Goal: Information Seeking & Learning: Learn about a topic

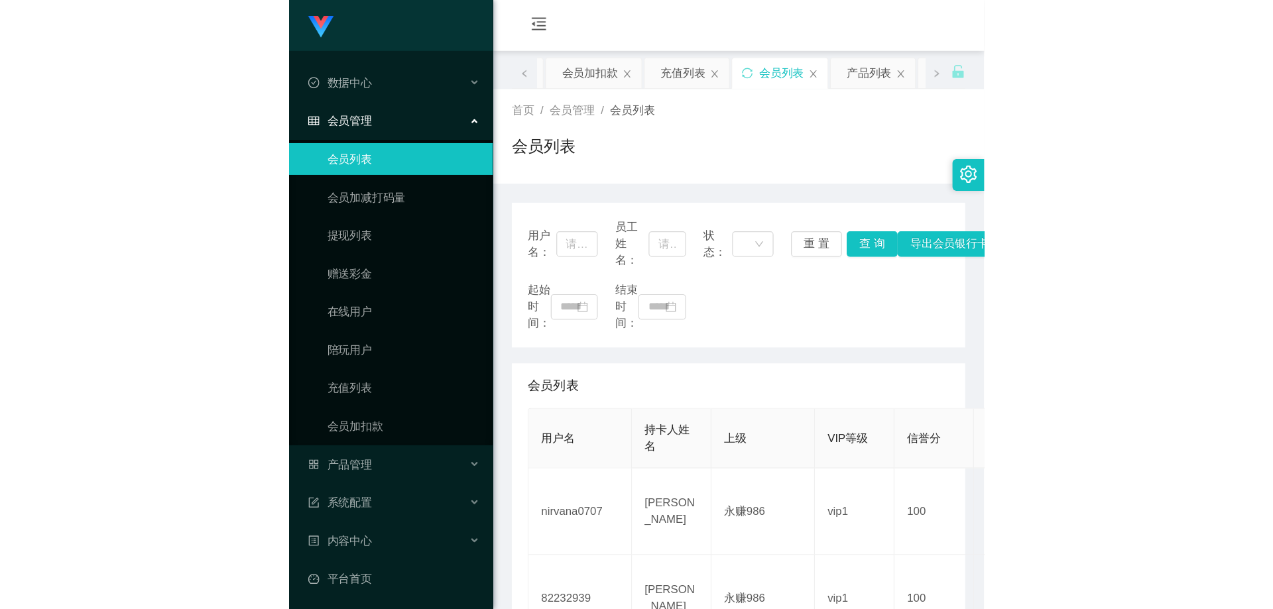
scroll to position [169, 0]
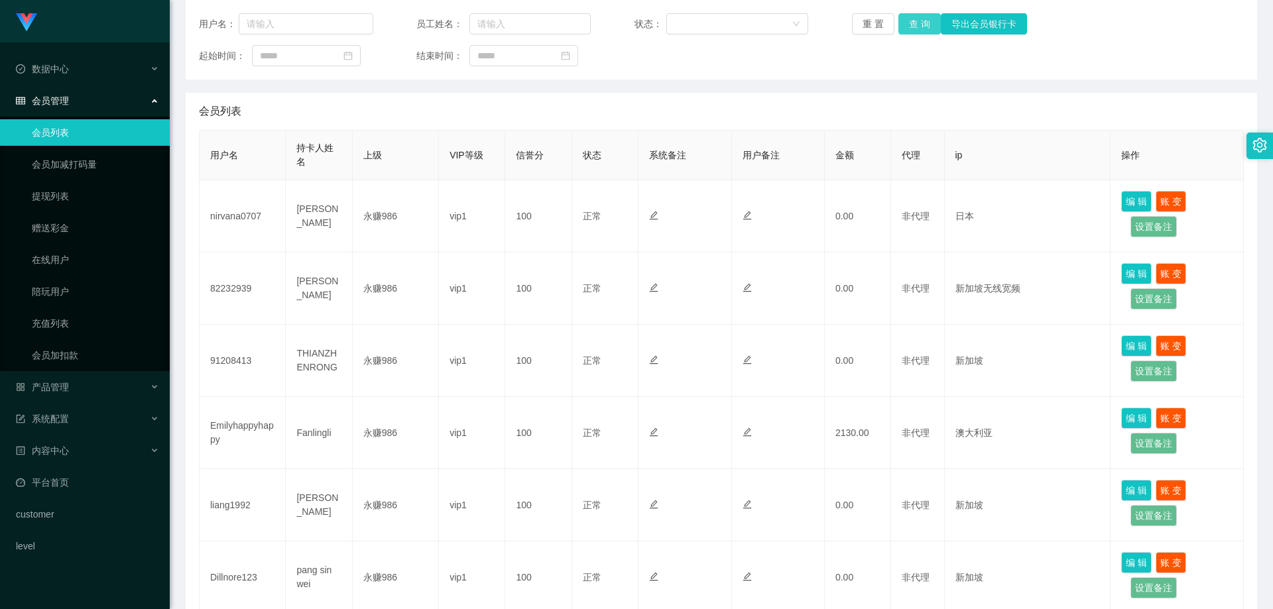
click at [579, 23] on button "查 询" at bounding box center [920, 23] width 42 height 21
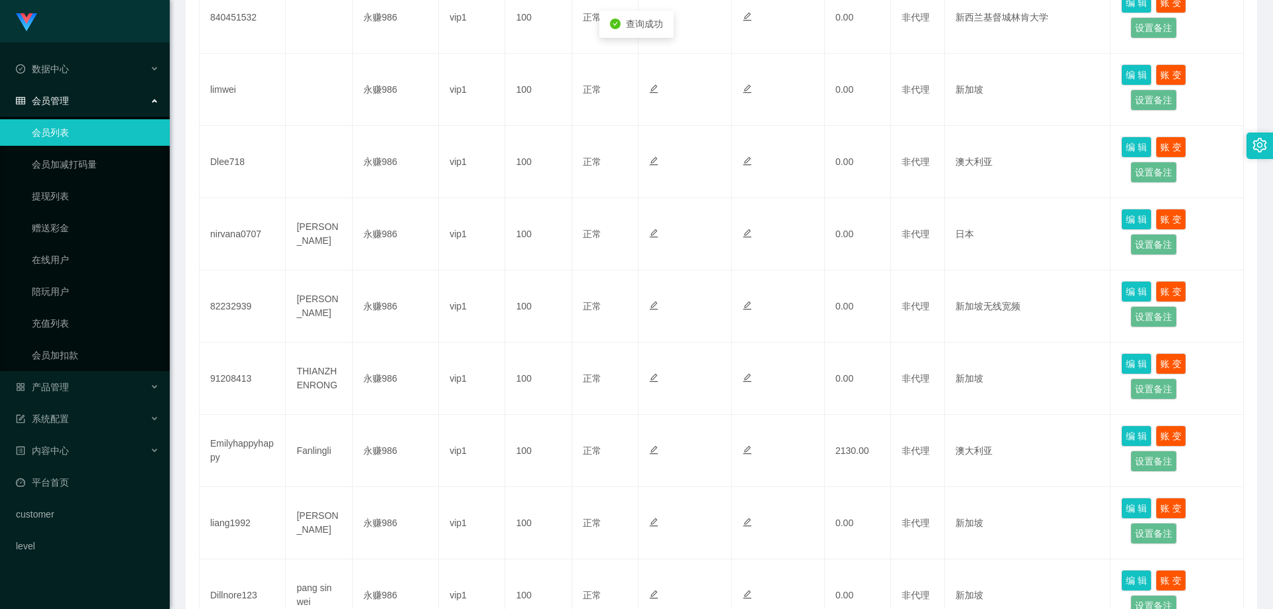
scroll to position [567, 0]
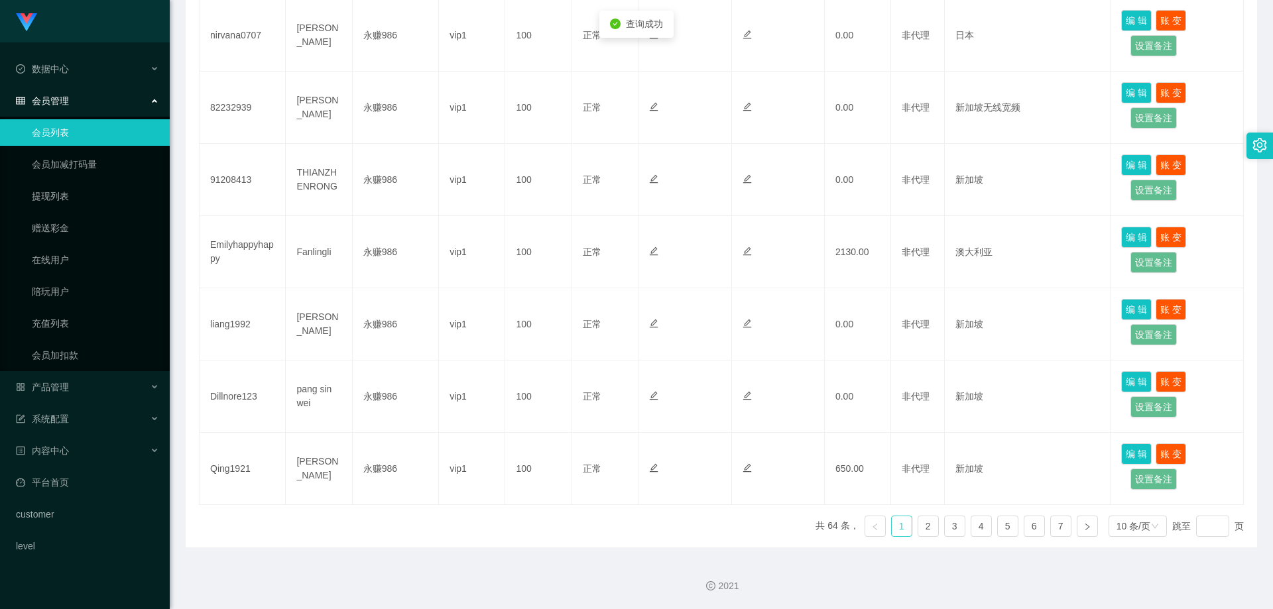
click at [579, 507] on link "1" at bounding box center [902, 527] width 20 height 20
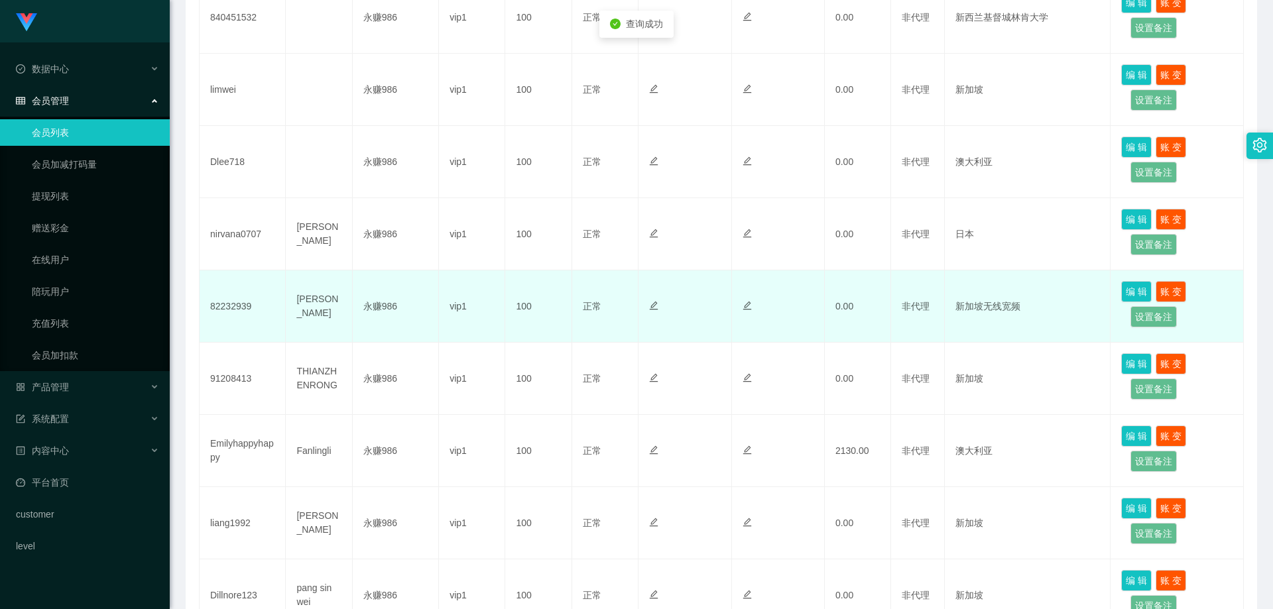
scroll to position [103, 0]
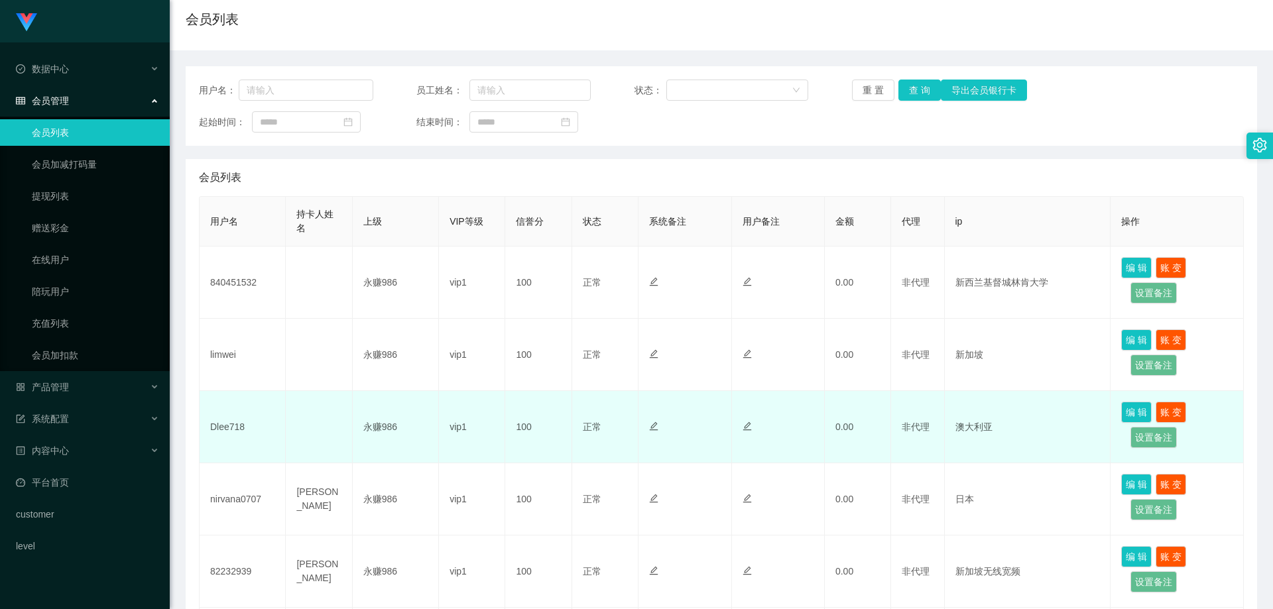
click at [235, 426] on td "Dlee718" at bounding box center [243, 427] width 86 height 72
copy td "Dlee718"
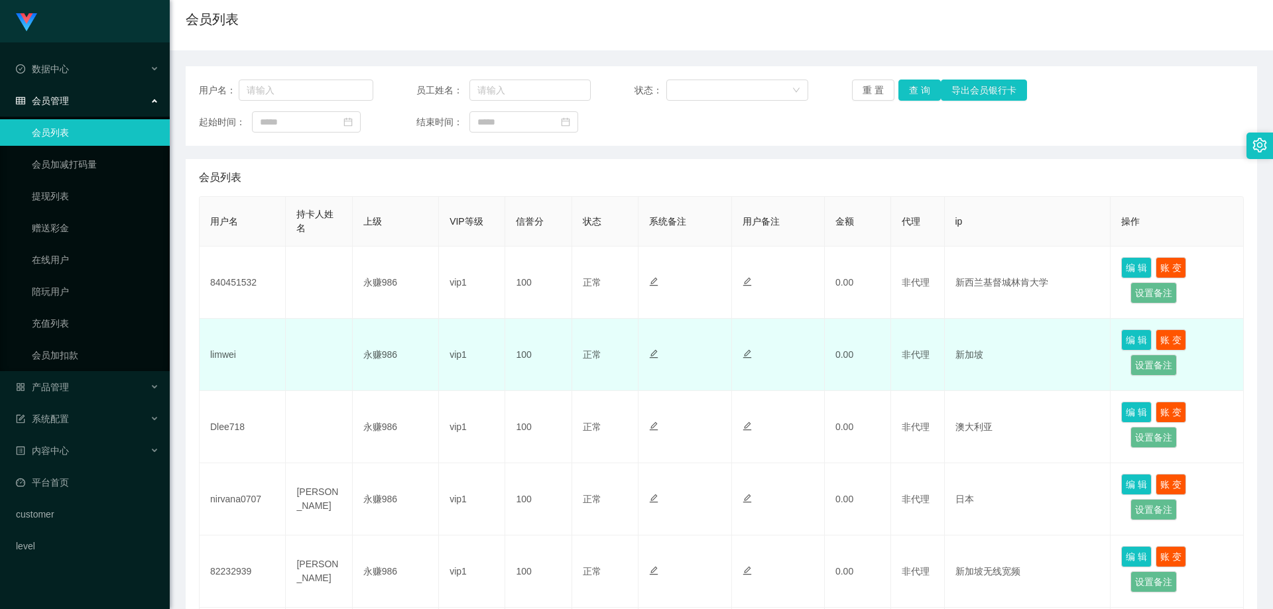
click at [223, 356] on td "limwei" at bounding box center [243, 355] width 86 height 72
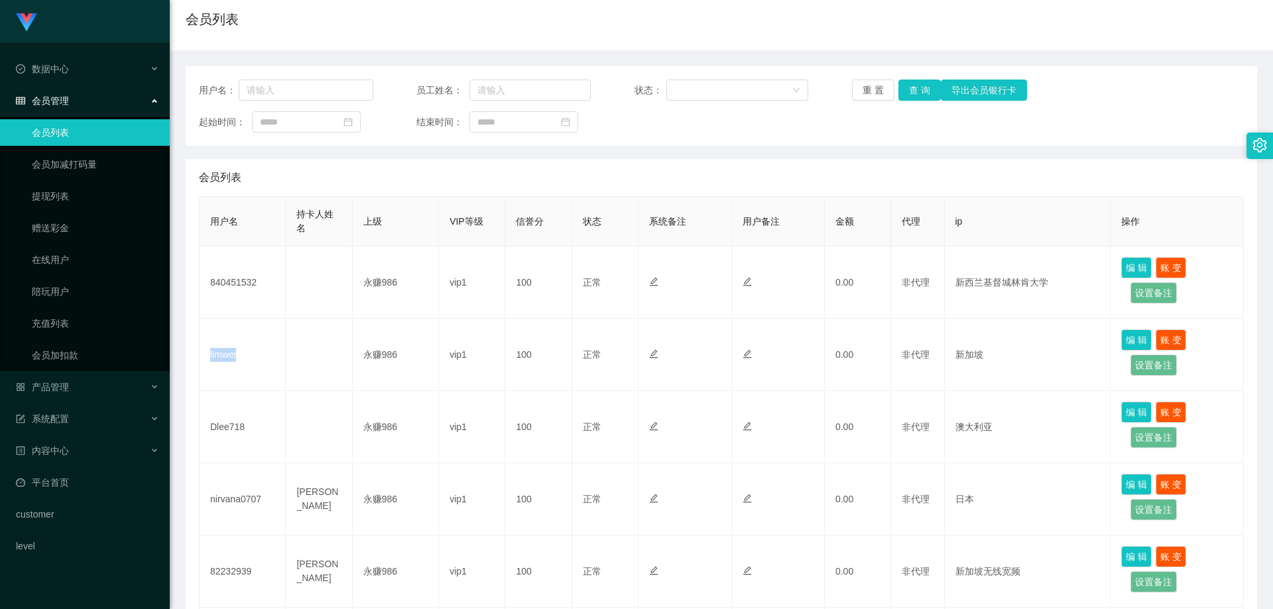
copy td "limwei"
click at [579, 87] on button "查 询" at bounding box center [920, 90] width 42 height 21
click at [579, 88] on button "查 询" at bounding box center [920, 90] width 42 height 21
click at [579, 88] on button "查 询" at bounding box center [927, 90] width 57 height 21
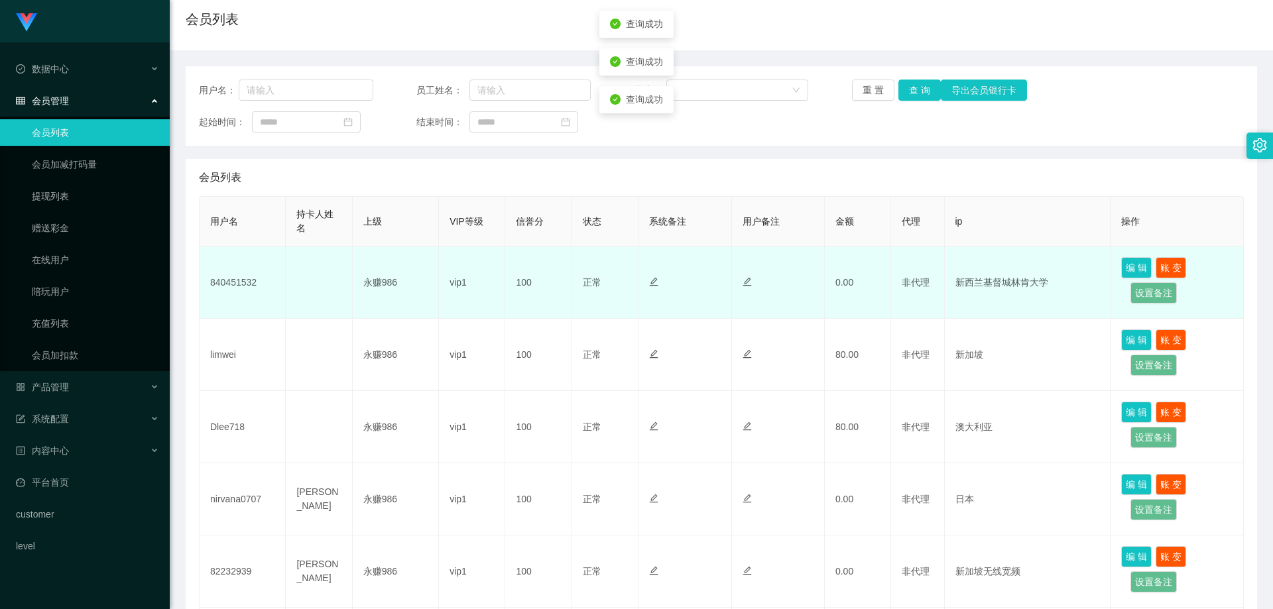
click at [234, 279] on td "840451532" at bounding box center [243, 283] width 86 height 72
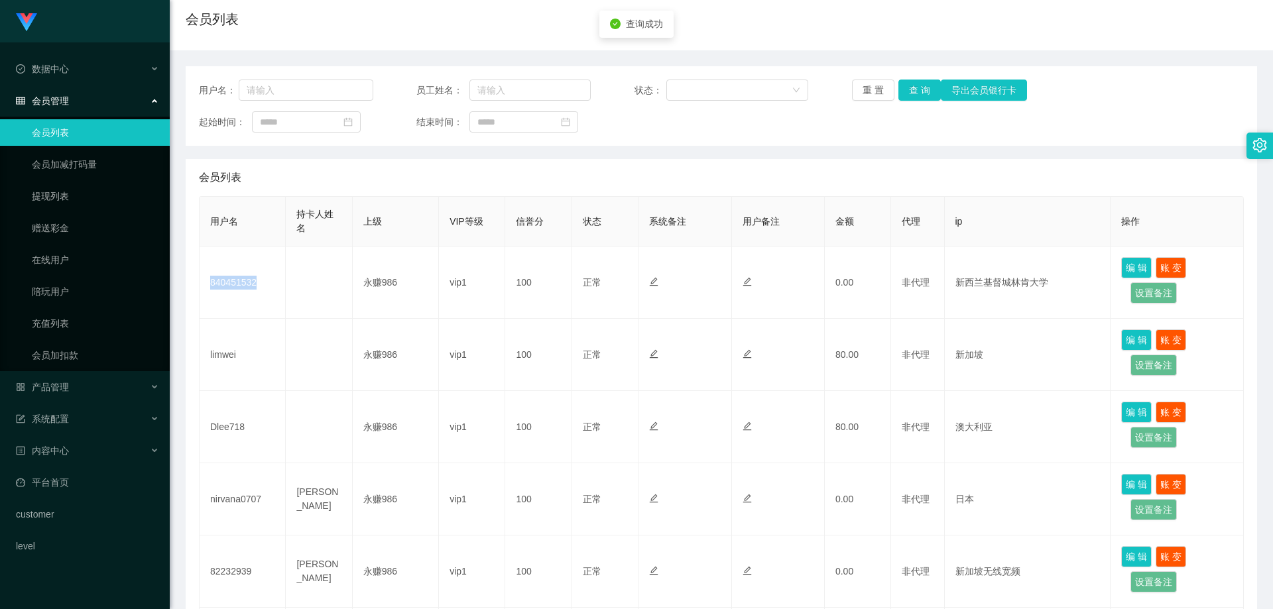
copy td "840451532"
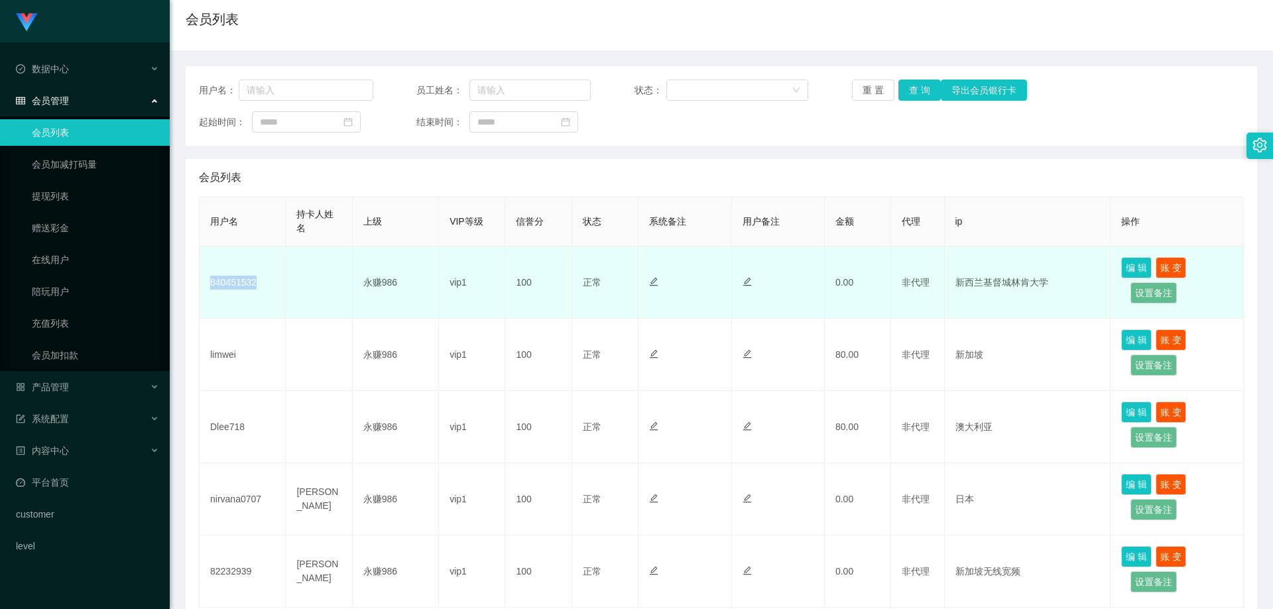
click at [237, 279] on td "840451532" at bounding box center [243, 283] width 86 height 72
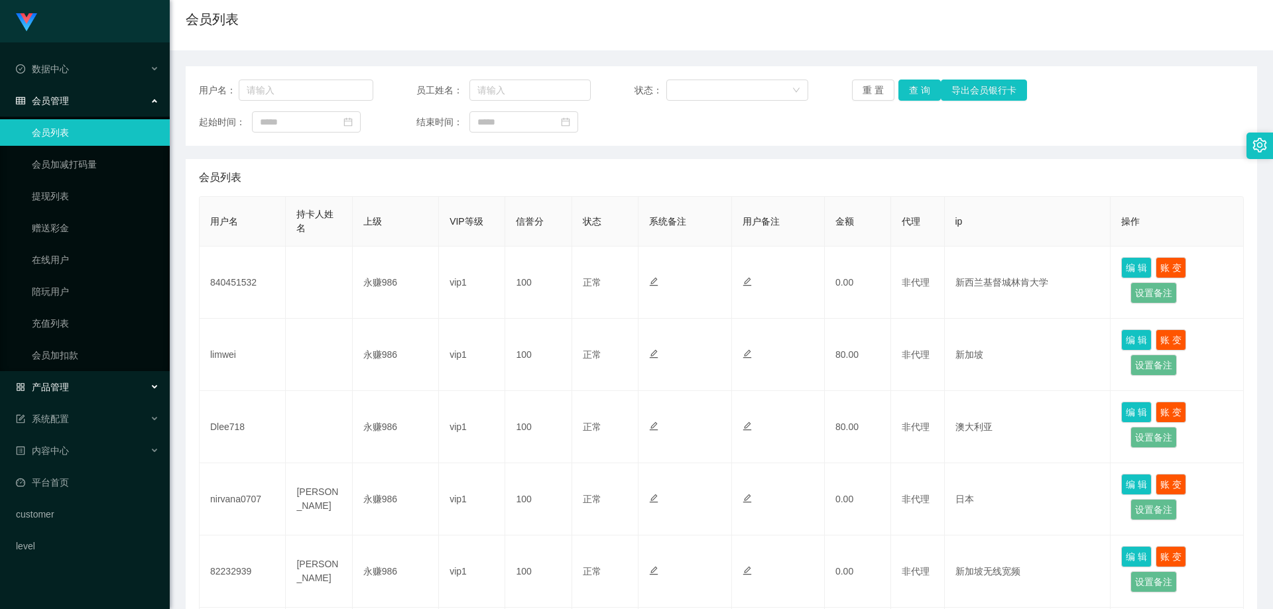
click at [84, 399] on div "产品管理" at bounding box center [85, 387] width 170 height 27
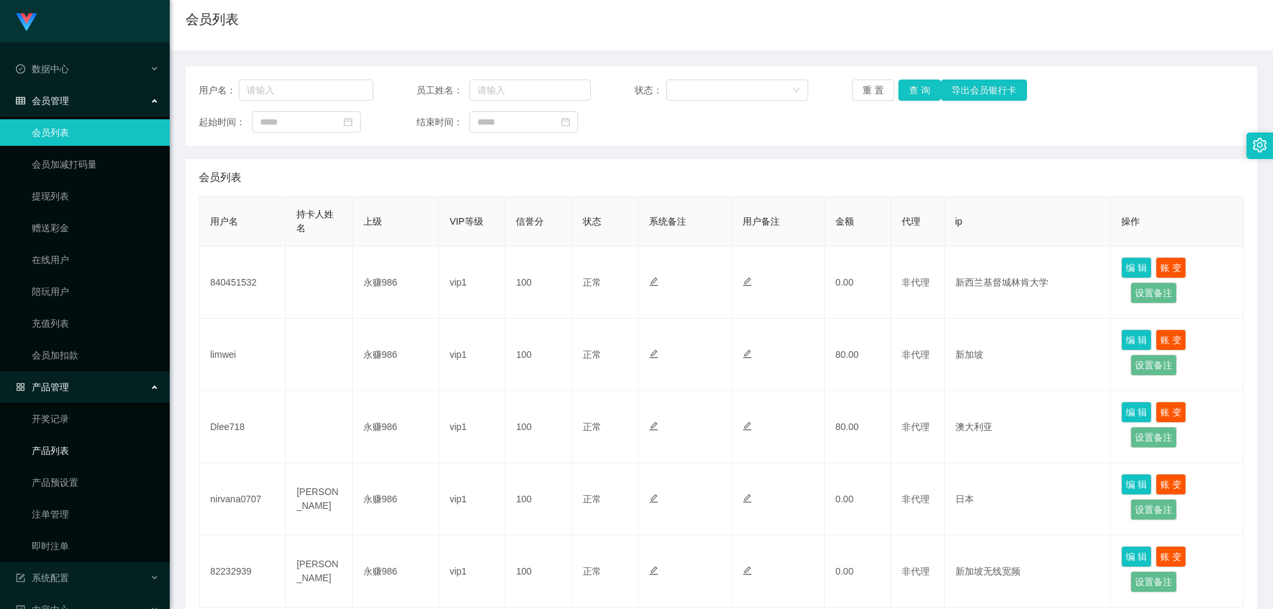
click at [82, 444] on link "产品列表" at bounding box center [95, 451] width 127 height 27
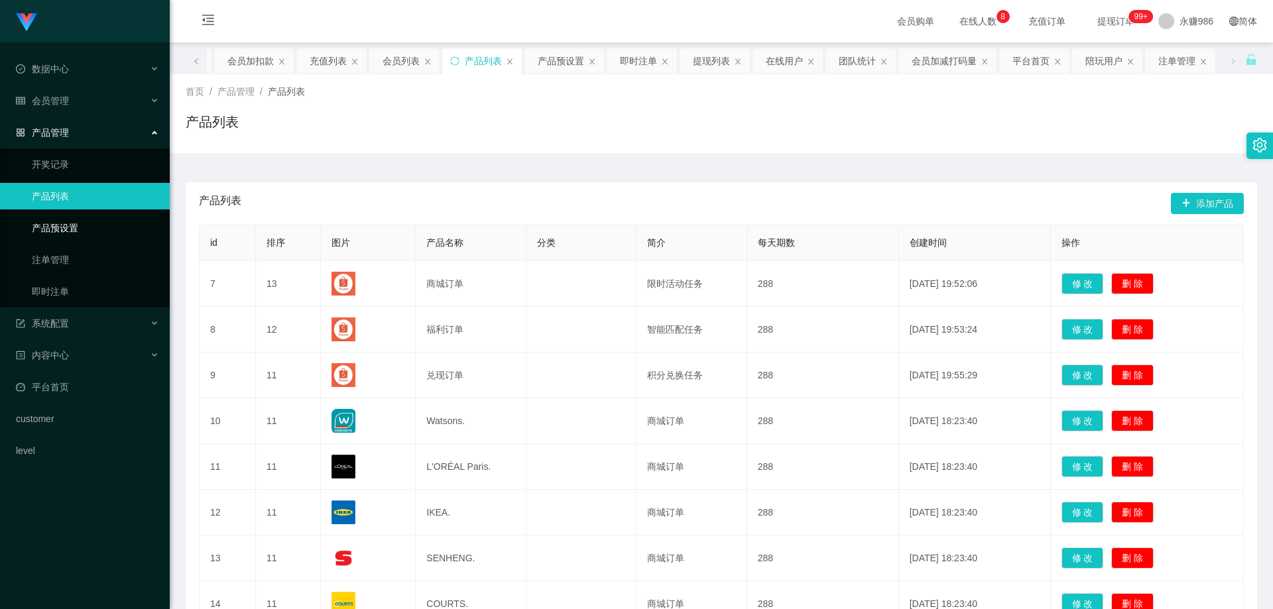
click at [78, 225] on link "产品预设置" at bounding box center [95, 228] width 127 height 27
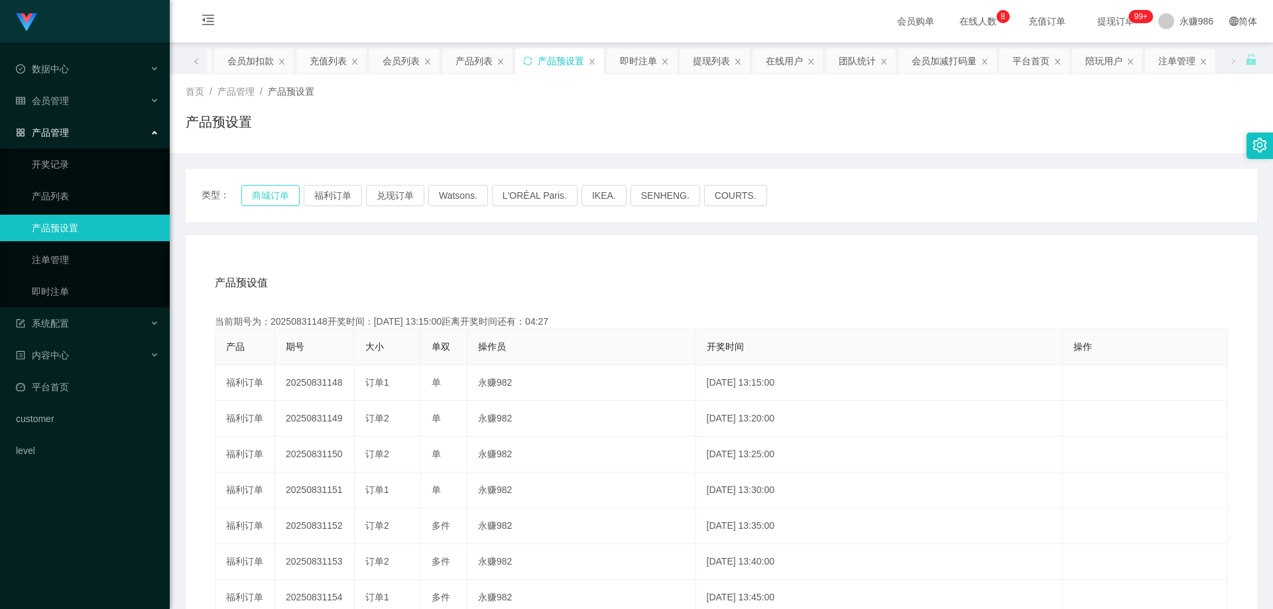
click at [277, 194] on button "商城订单" at bounding box center [270, 195] width 58 height 21
click at [64, 109] on div "会员管理" at bounding box center [85, 101] width 170 height 27
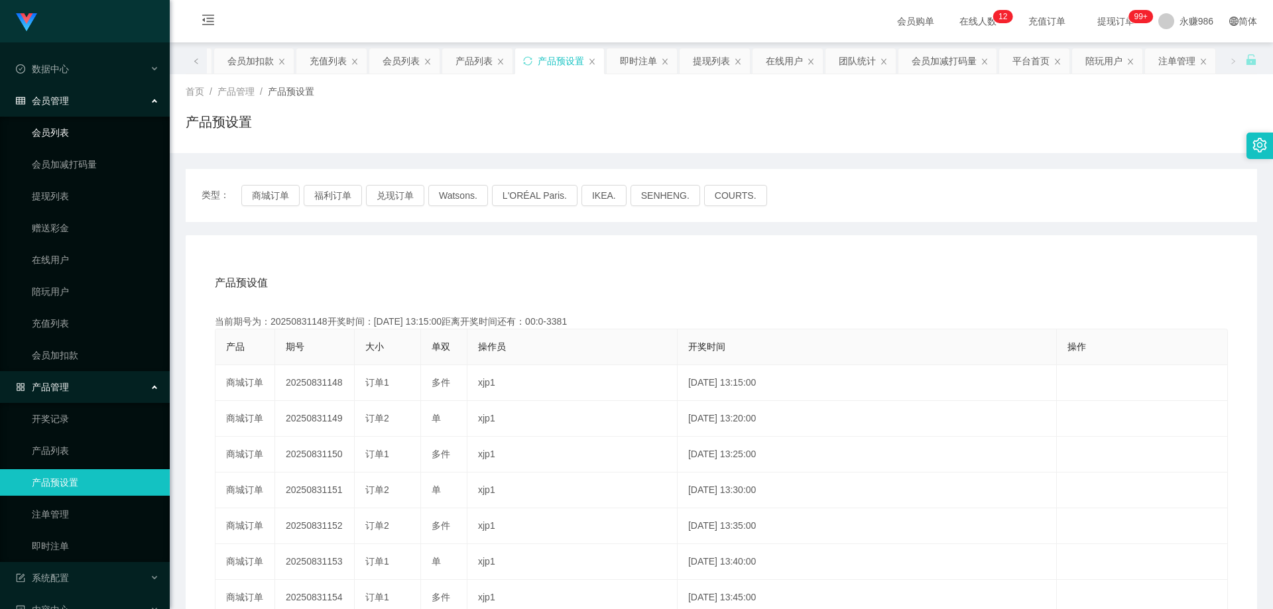
click at [73, 133] on link "会员列表" at bounding box center [95, 132] width 127 height 27
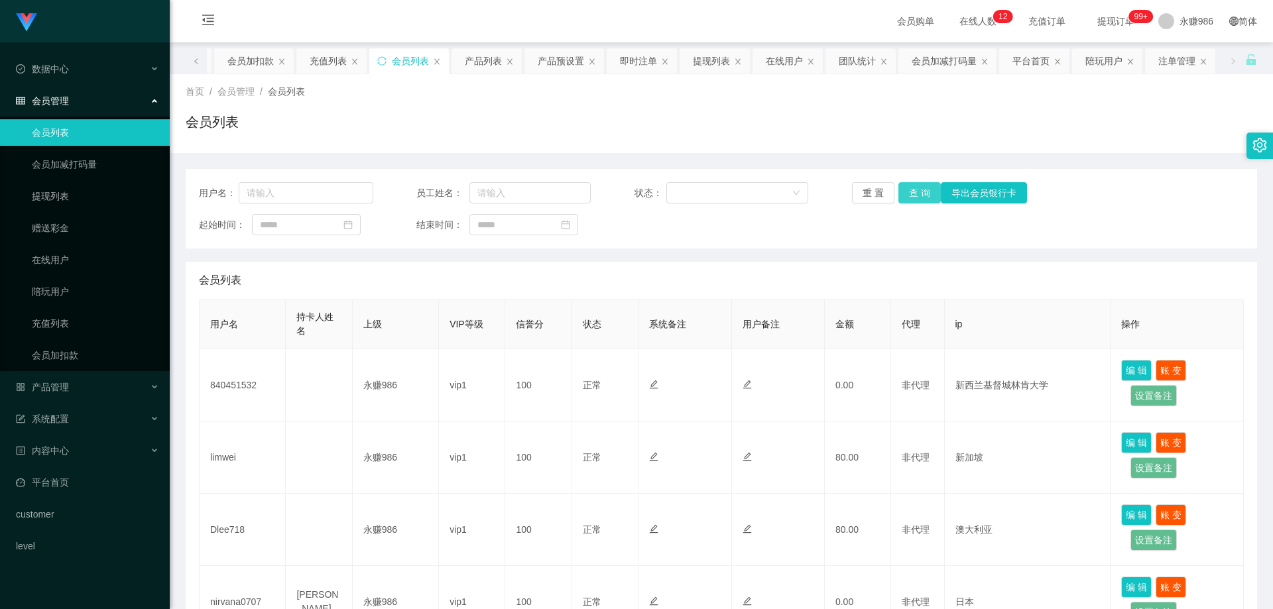
click at [579, 203] on button "查 询" at bounding box center [920, 192] width 42 height 21
click at [579, 196] on button "查 询" at bounding box center [920, 192] width 42 height 21
click at [579, 196] on button "查 询" at bounding box center [927, 192] width 57 height 21
click at [579, 196] on button "查 询" at bounding box center [920, 192] width 42 height 21
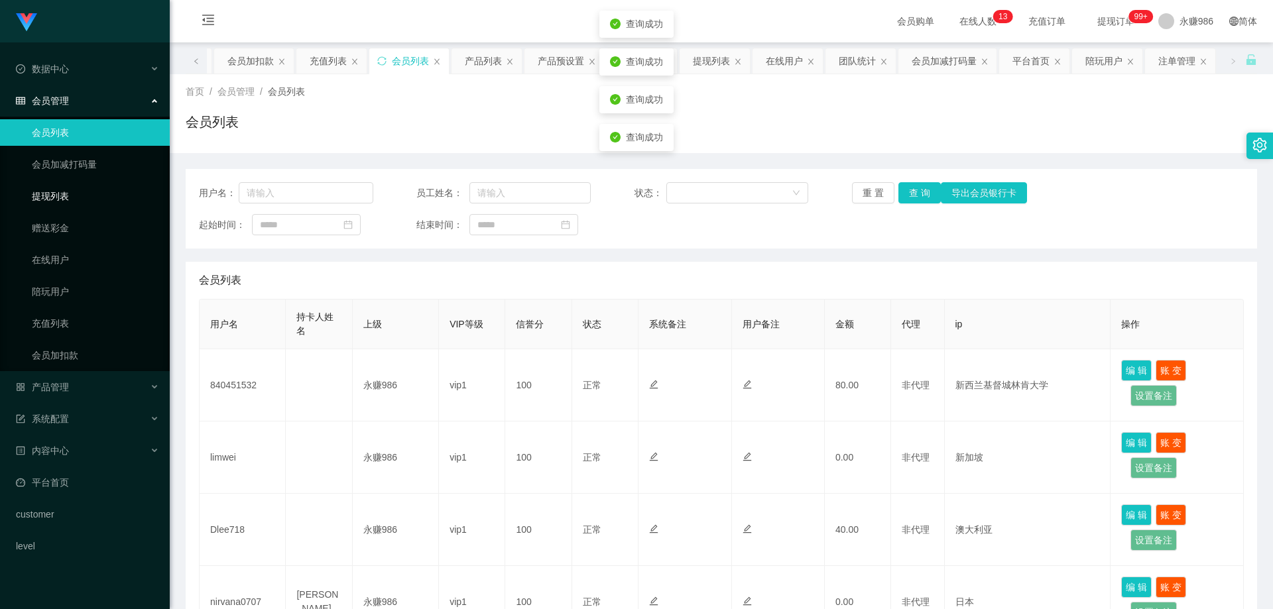
click at [76, 196] on link "提现列表" at bounding box center [95, 196] width 127 height 27
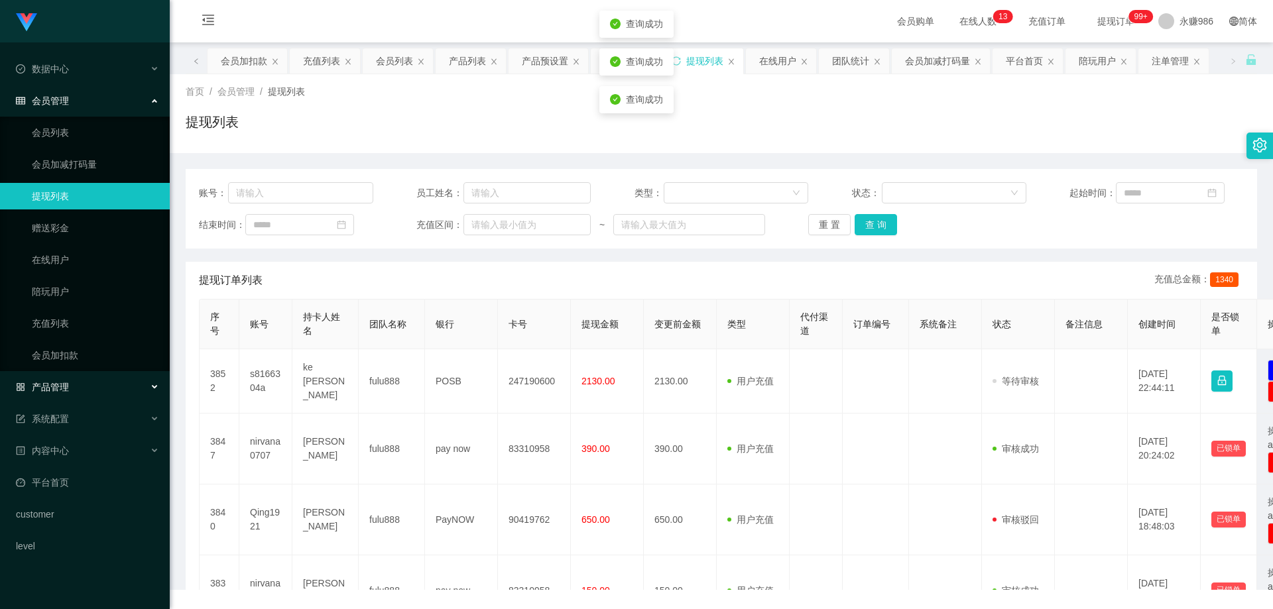
click at [72, 375] on div "产品管理" at bounding box center [85, 387] width 170 height 27
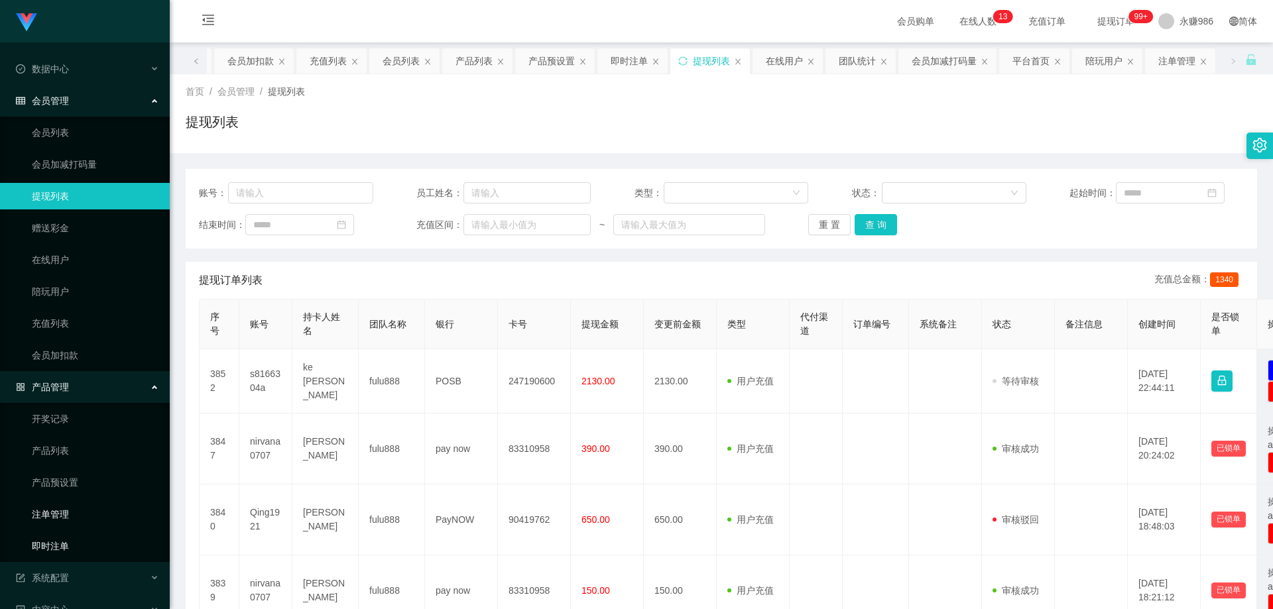
click at [62, 507] on link "即时注单" at bounding box center [95, 546] width 127 height 27
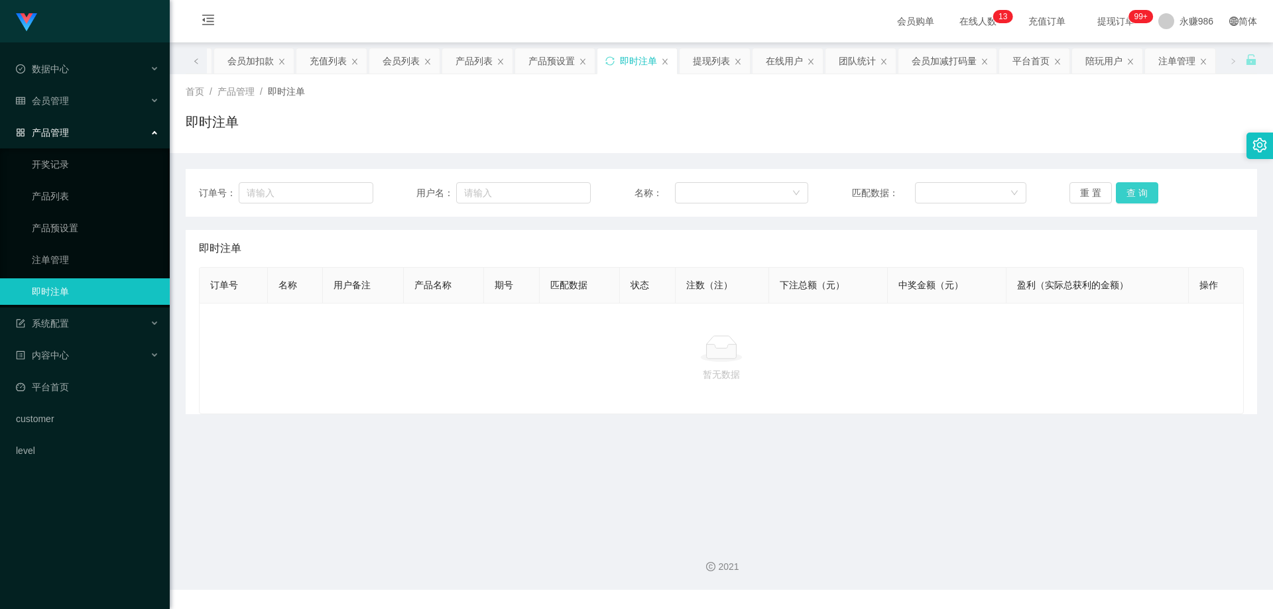
click at [579, 195] on button "查 询" at bounding box center [1137, 192] width 42 height 21
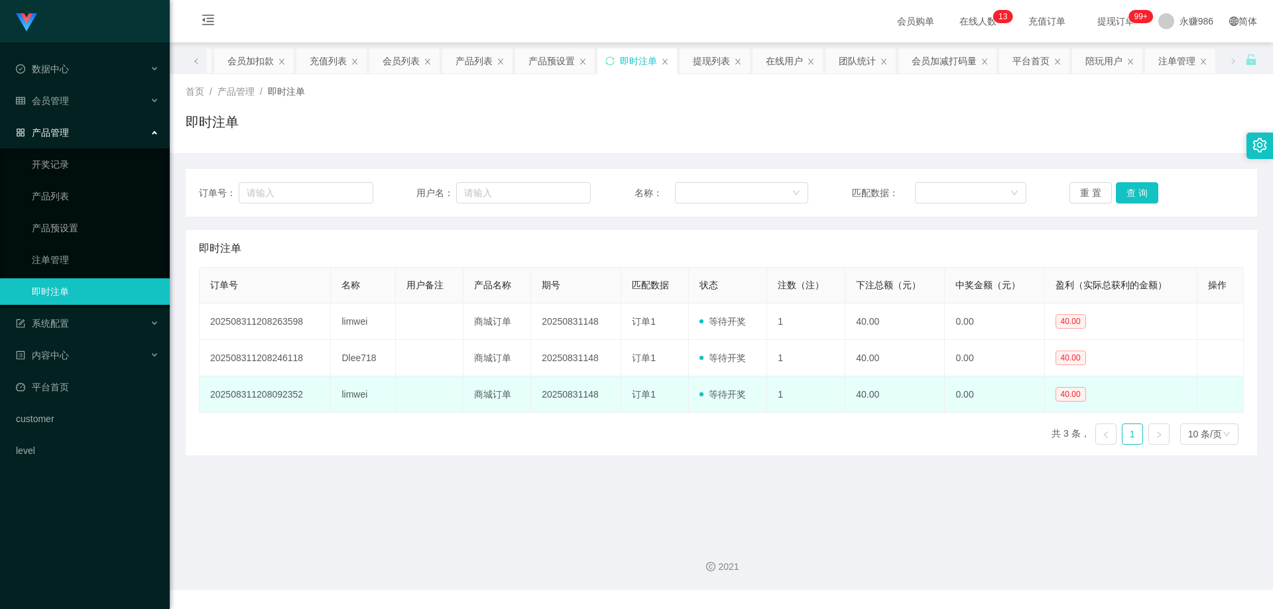
click at [357, 395] on td "limwei" at bounding box center [363, 395] width 65 height 36
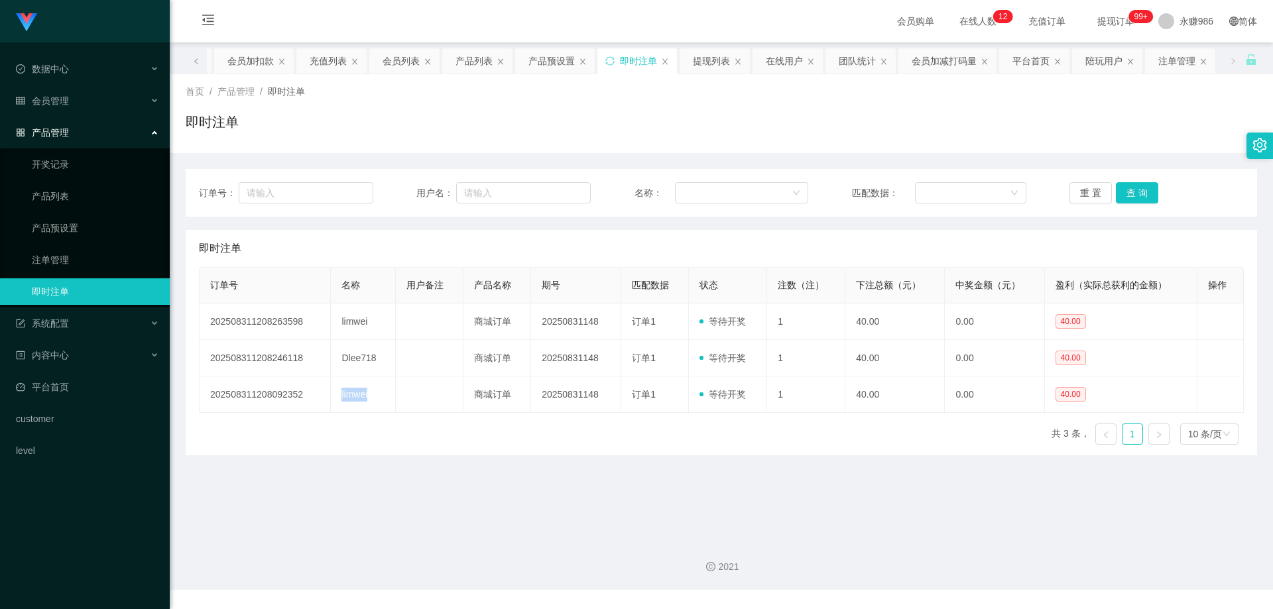
copy td "limwei"
click at [579, 191] on button "查 询" at bounding box center [1137, 192] width 42 height 21
click at [579, 181] on div "订单号： 用户名： 名称： 匹配数据： 重 置 查 询" at bounding box center [722, 193] width 1072 height 48
click at [579, 199] on button "查 询" at bounding box center [1137, 192] width 42 height 21
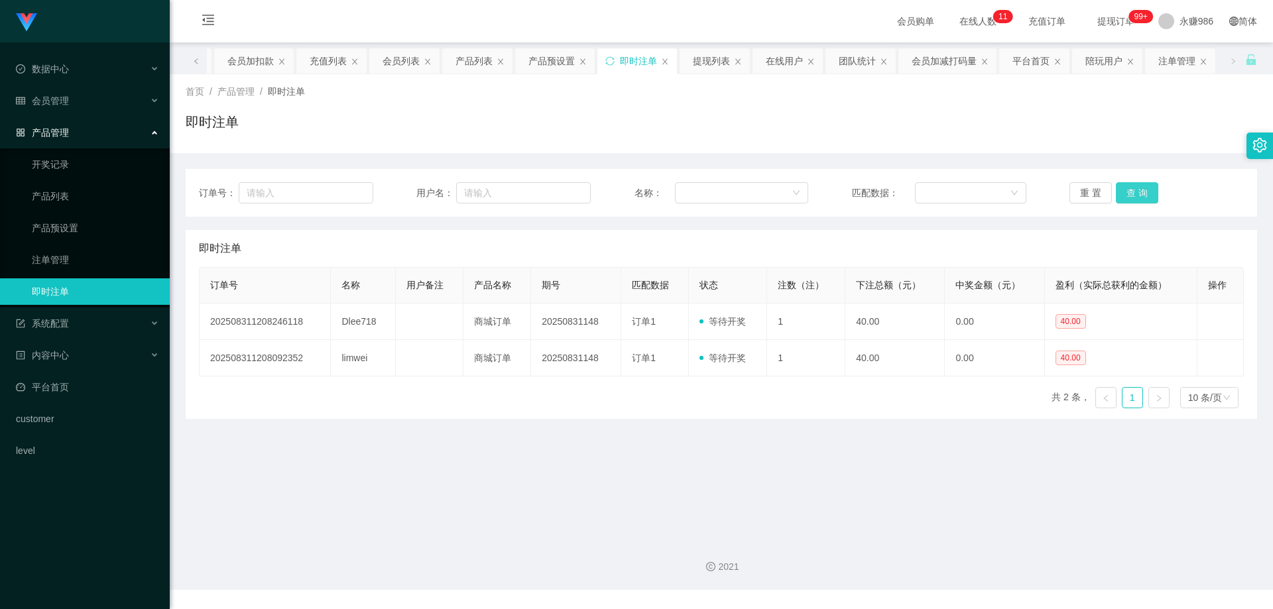
click at [579, 199] on button "查 询" at bounding box center [1137, 192] width 42 height 21
click at [76, 109] on div "会员管理" at bounding box center [85, 101] width 170 height 27
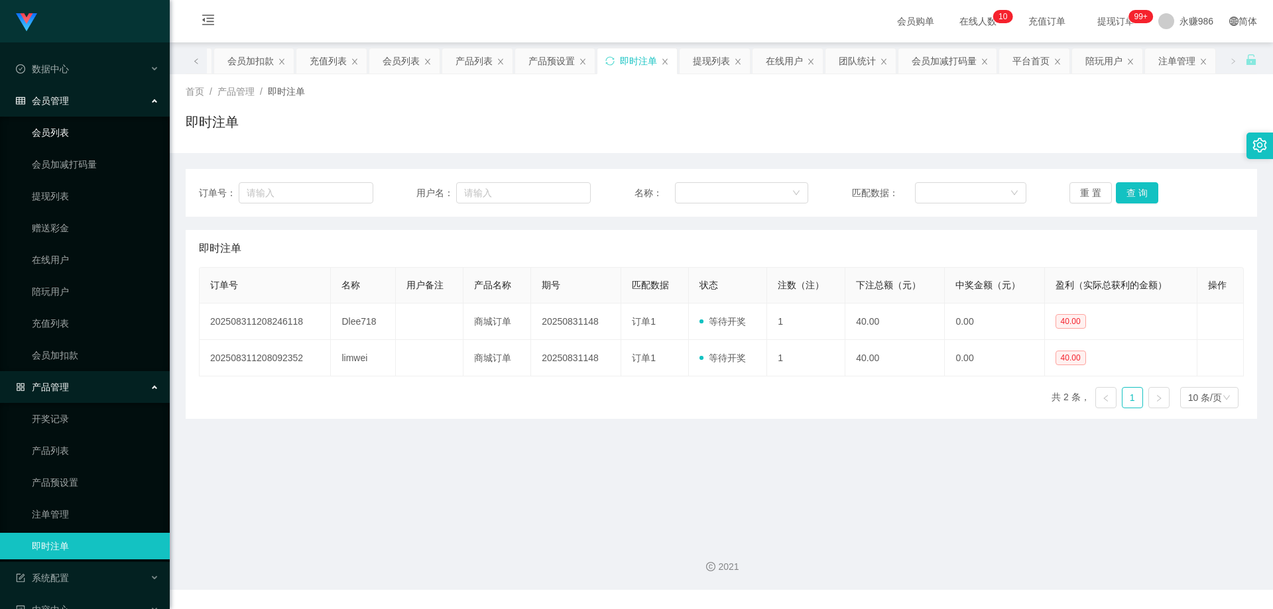
click at [68, 133] on link "会员列表" at bounding box center [95, 132] width 127 height 27
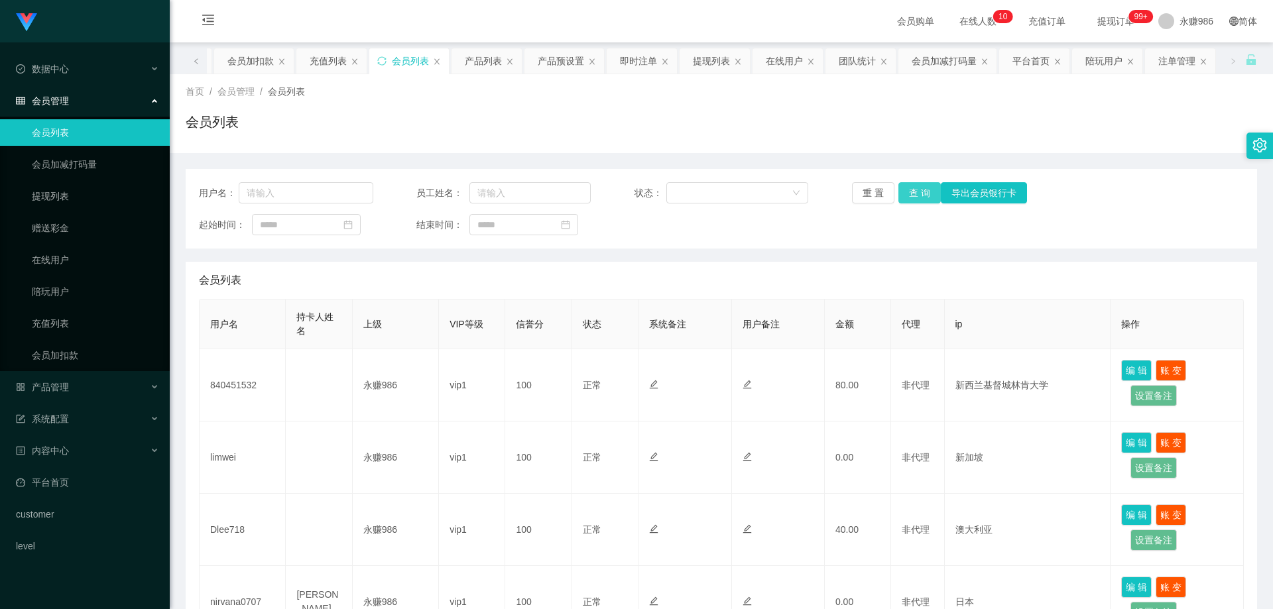
click at [579, 198] on button "查 询" at bounding box center [920, 192] width 42 height 21
click at [579, 197] on button "查 询" at bounding box center [920, 192] width 42 height 21
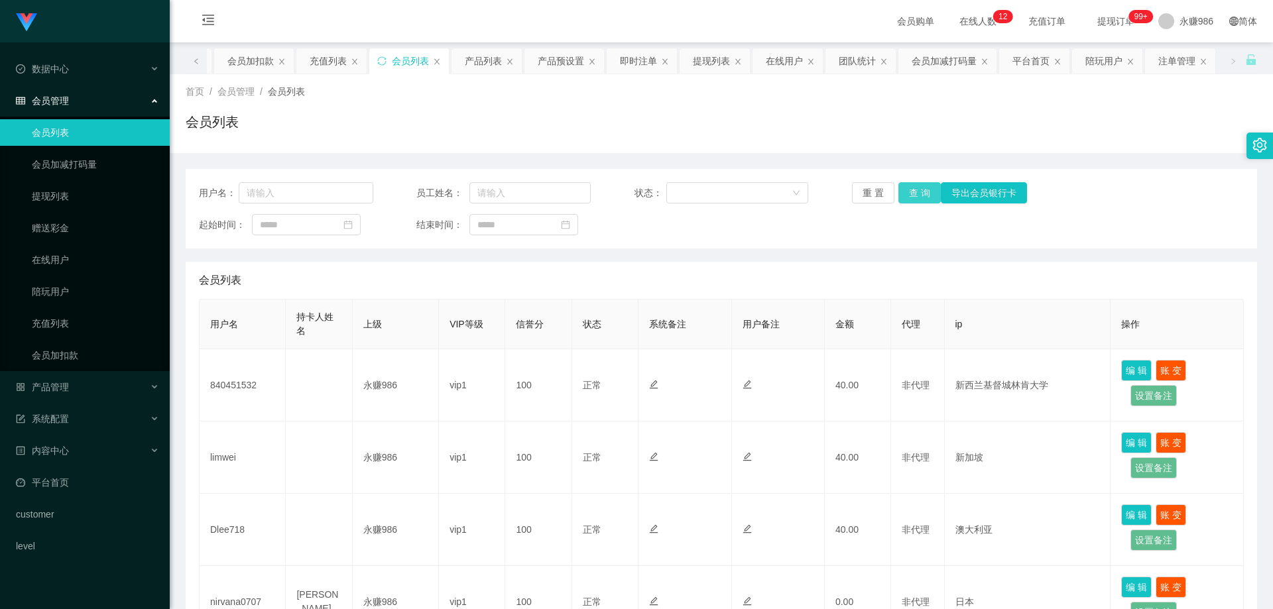
click at [579, 196] on button "查 询" at bounding box center [920, 192] width 42 height 21
click at [579, 180] on div "用户名： 员工姓名： 状态： 重 置 查 询 导出会员银行卡 起始时间： 结束时间：" at bounding box center [722, 209] width 1072 height 80
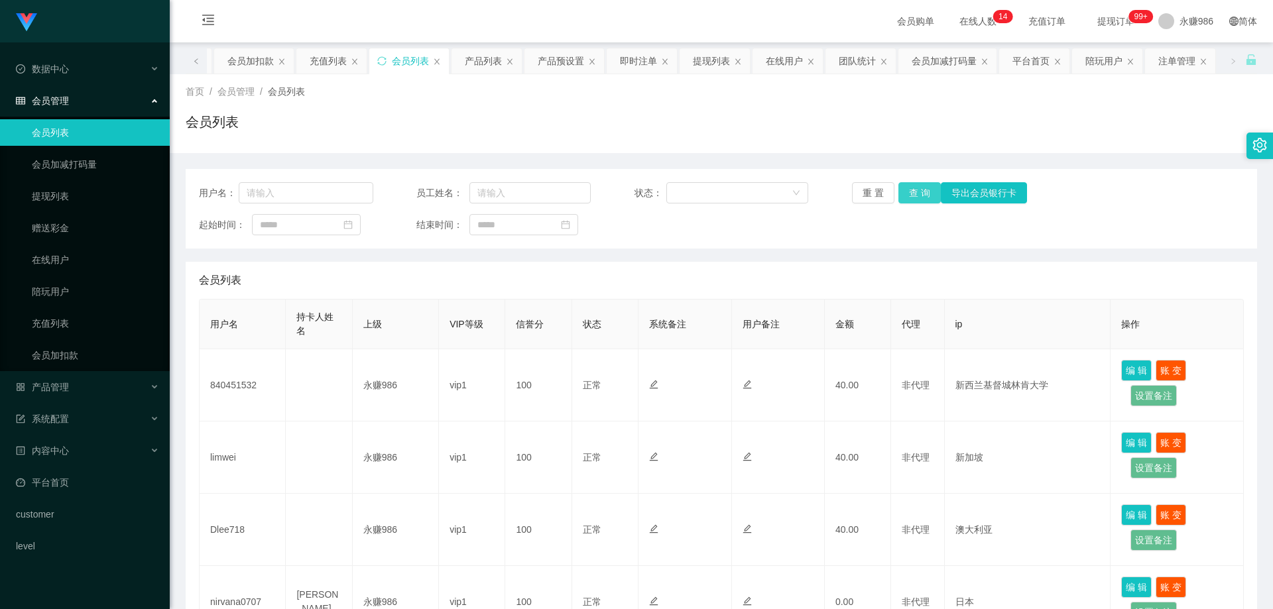
click at [579, 188] on button "查 询" at bounding box center [920, 192] width 42 height 21
click at [579, 188] on button "查 询" at bounding box center [927, 192] width 57 height 21
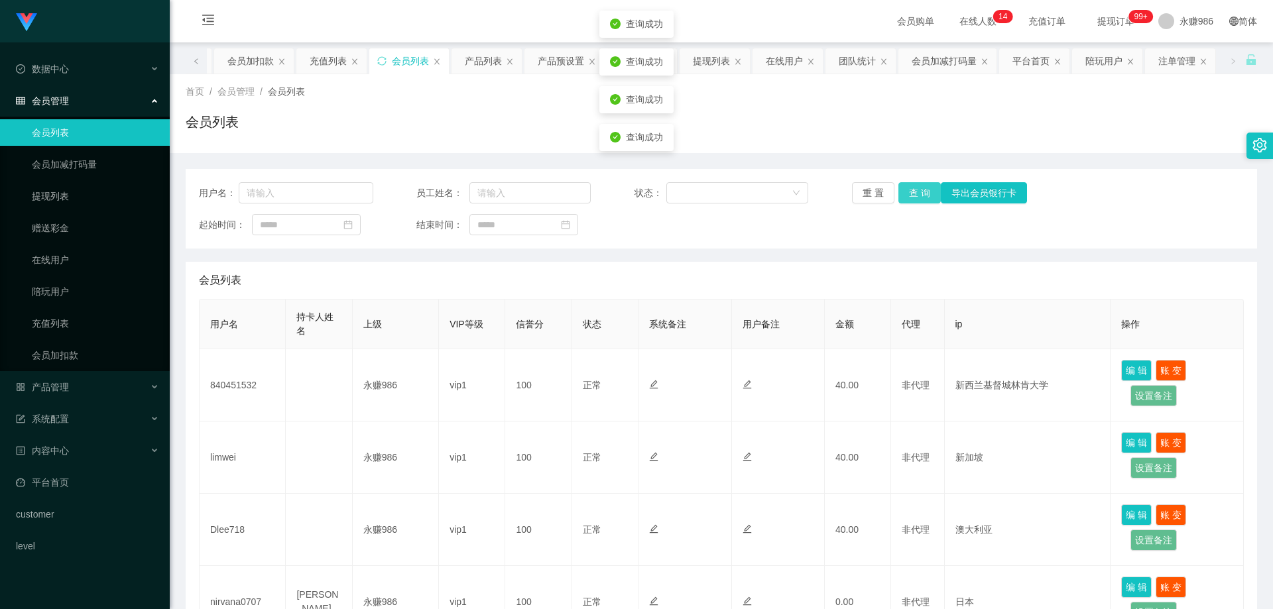
click at [579, 188] on button "查 询" at bounding box center [920, 192] width 42 height 21
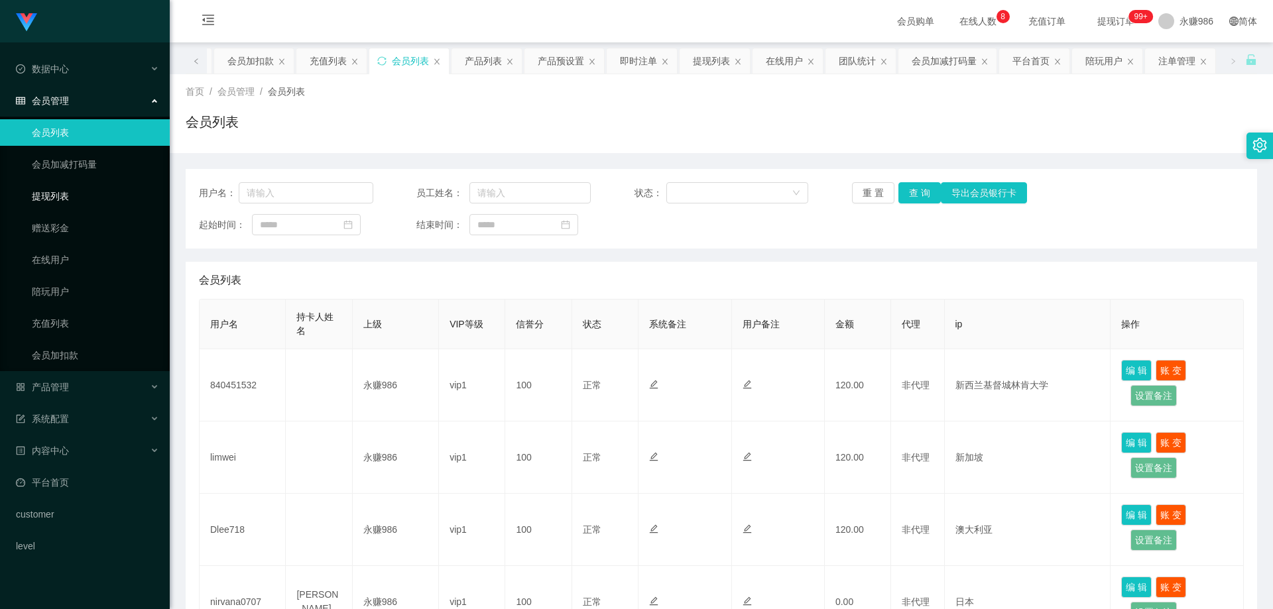
click at [74, 194] on link "提现列表" at bounding box center [95, 196] width 127 height 27
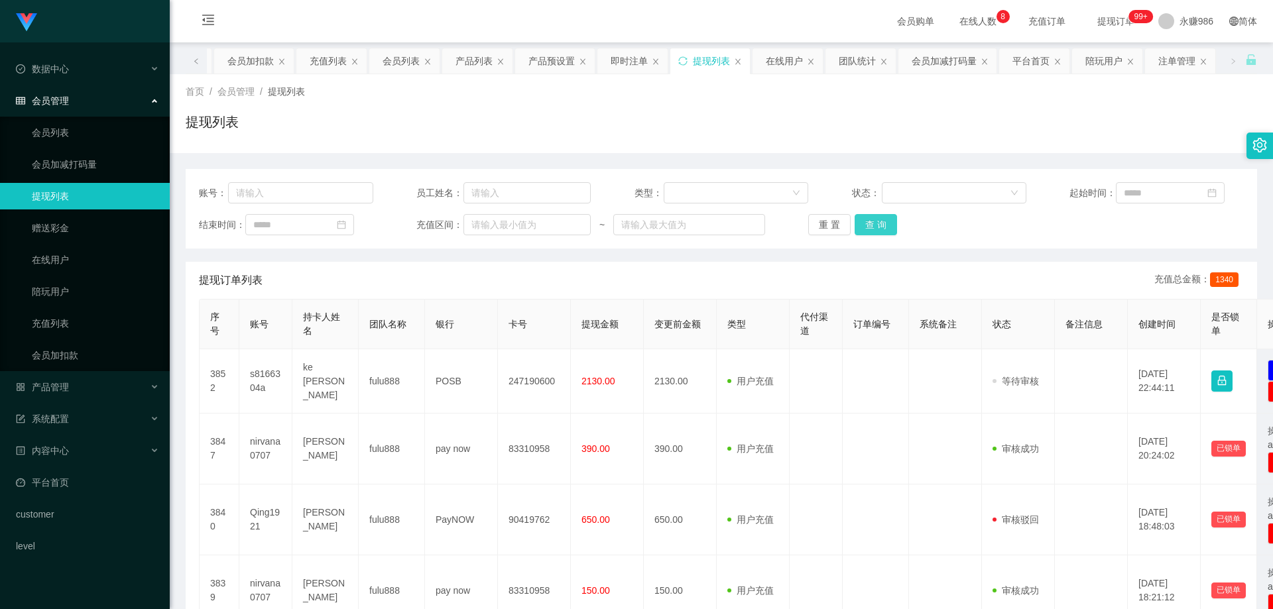
click at [579, 229] on button "查 询" at bounding box center [876, 224] width 42 height 21
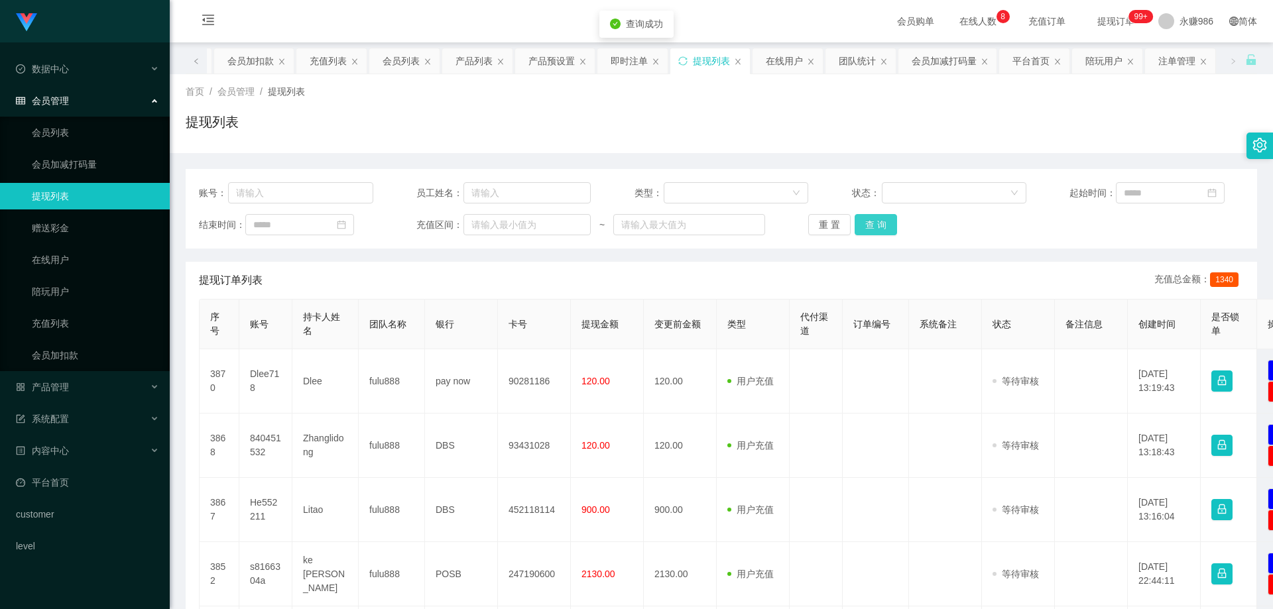
click at [579, 229] on button "查 询" at bounding box center [876, 224] width 42 height 21
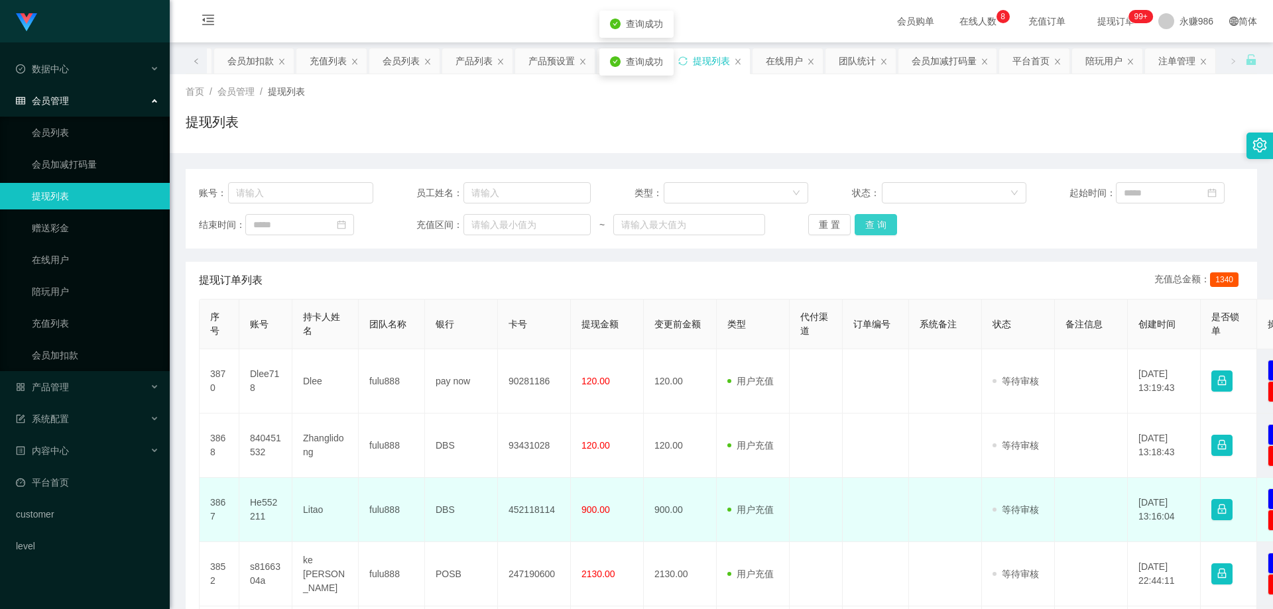
scroll to position [133, 0]
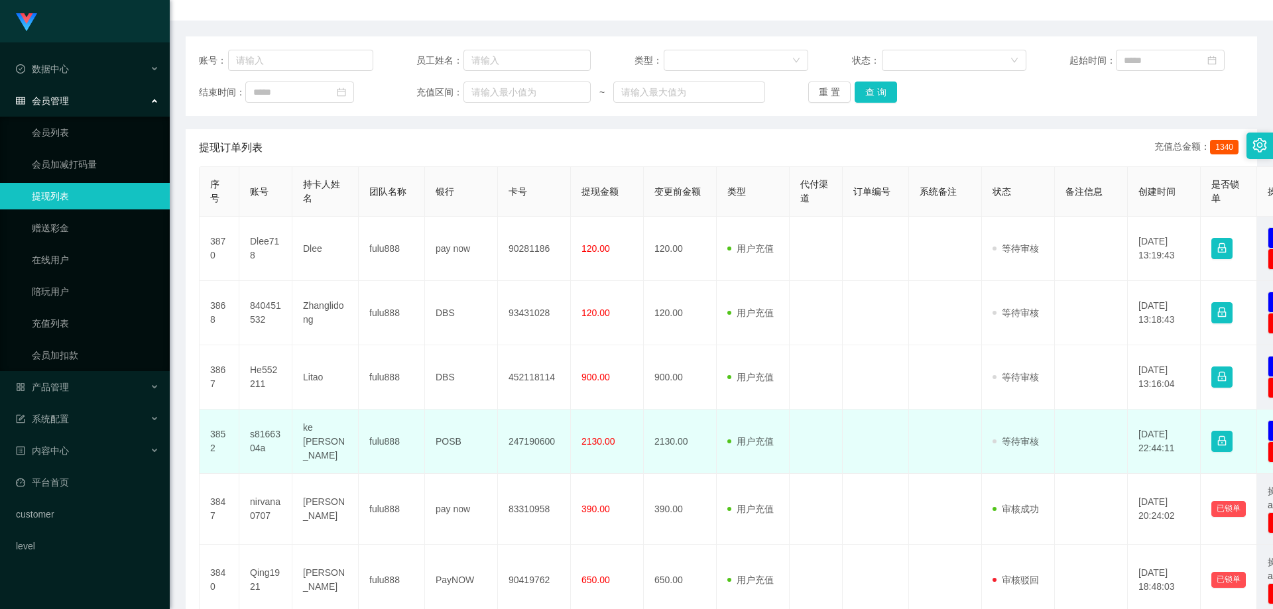
click at [265, 436] on td "s8166304a" at bounding box center [265, 442] width 53 height 64
copy td "s8166304a"
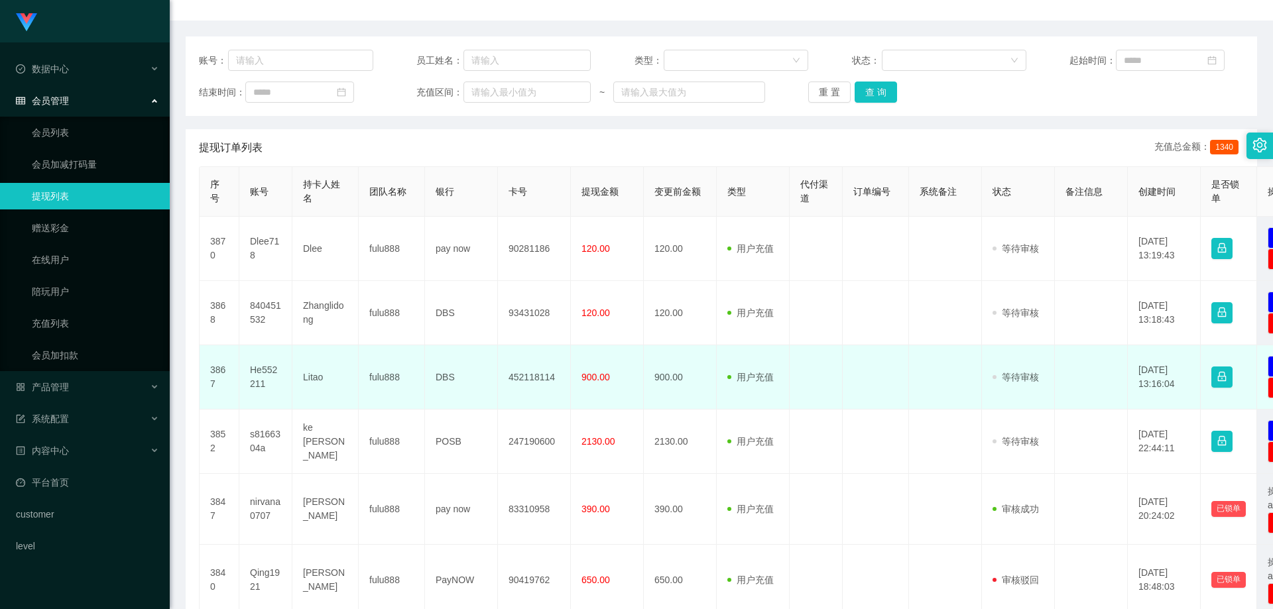
click at [261, 377] on td "He552211" at bounding box center [265, 378] width 53 height 64
copy td "He552211"
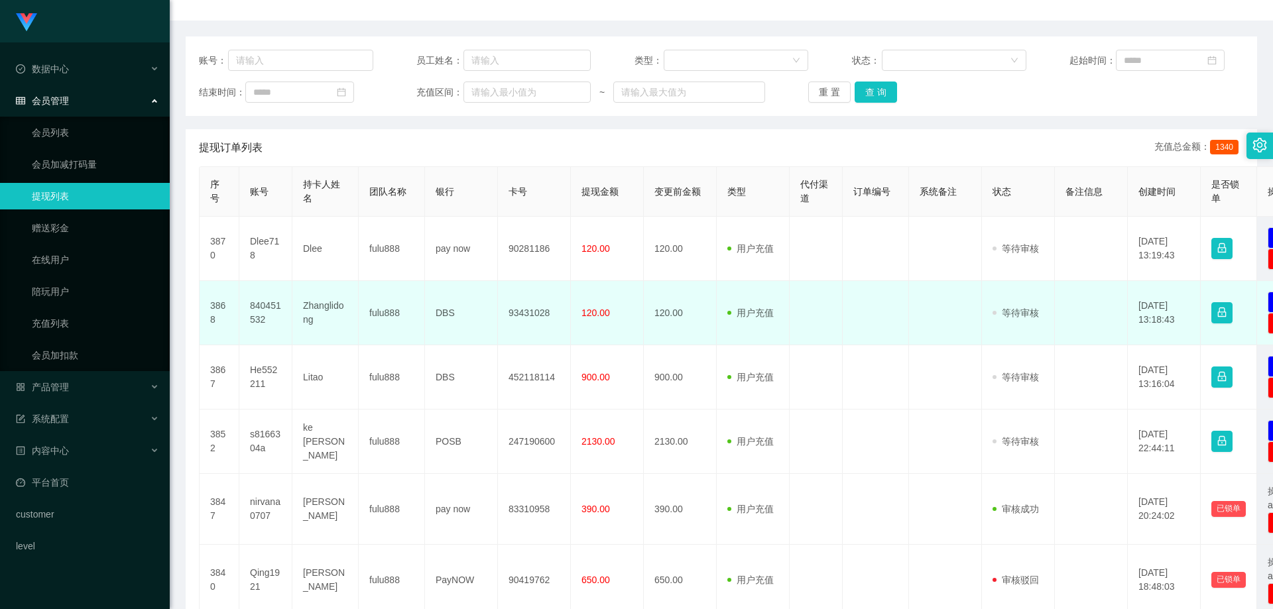
click at [256, 314] on td "840451532" at bounding box center [265, 313] width 53 height 64
click at [535, 312] on td "93431028" at bounding box center [534, 313] width 73 height 64
copy td "93431028"
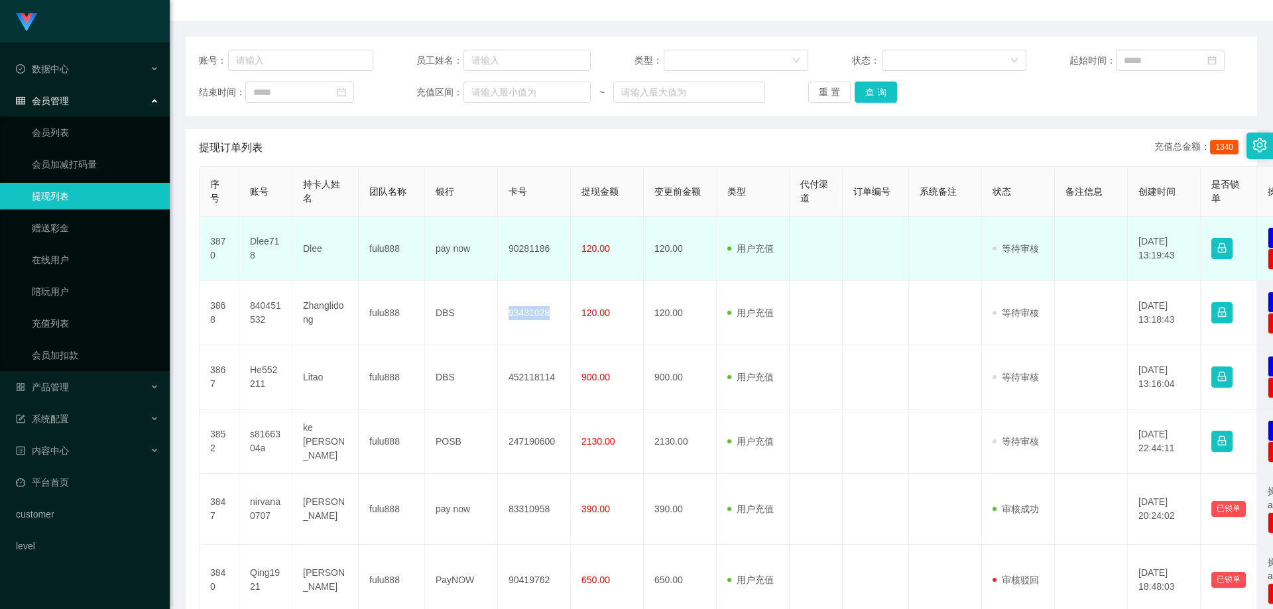
drag, startPoint x: 534, startPoint y: 260, endPoint x: 531, endPoint y: 250, distance: 10.5
click at [534, 260] on td "90281186" at bounding box center [534, 249] width 73 height 64
click at [530, 249] on td "90281186" at bounding box center [534, 249] width 73 height 64
copy td "90281186"
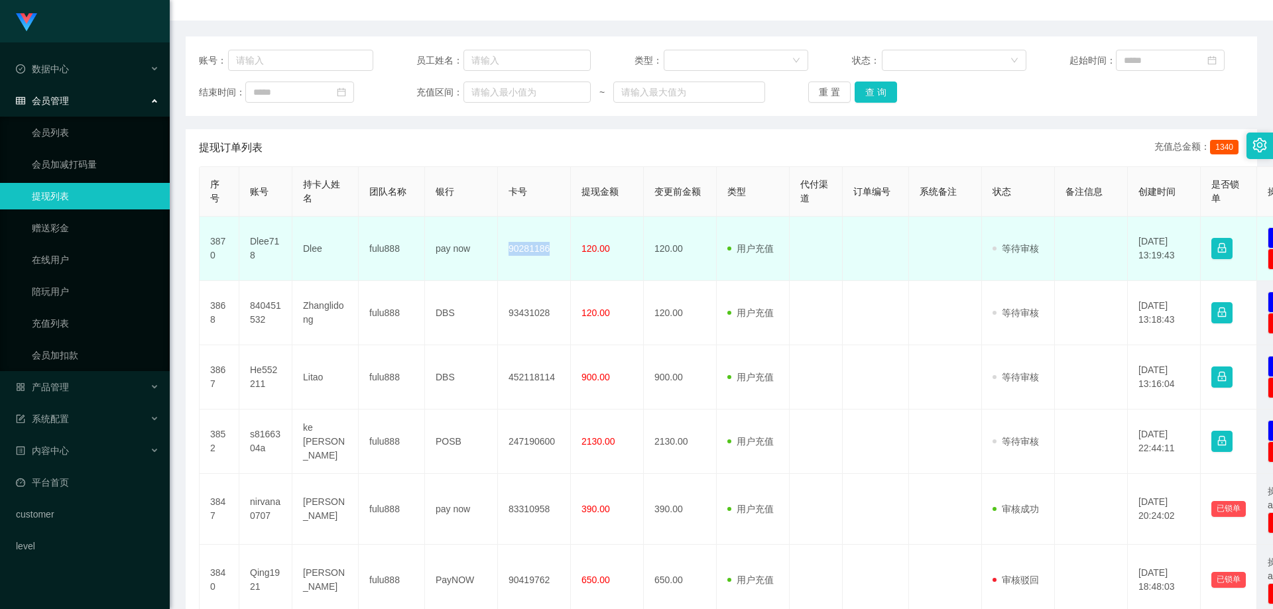
click at [267, 243] on td "Dlee718" at bounding box center [265, 249] width 53 height 64
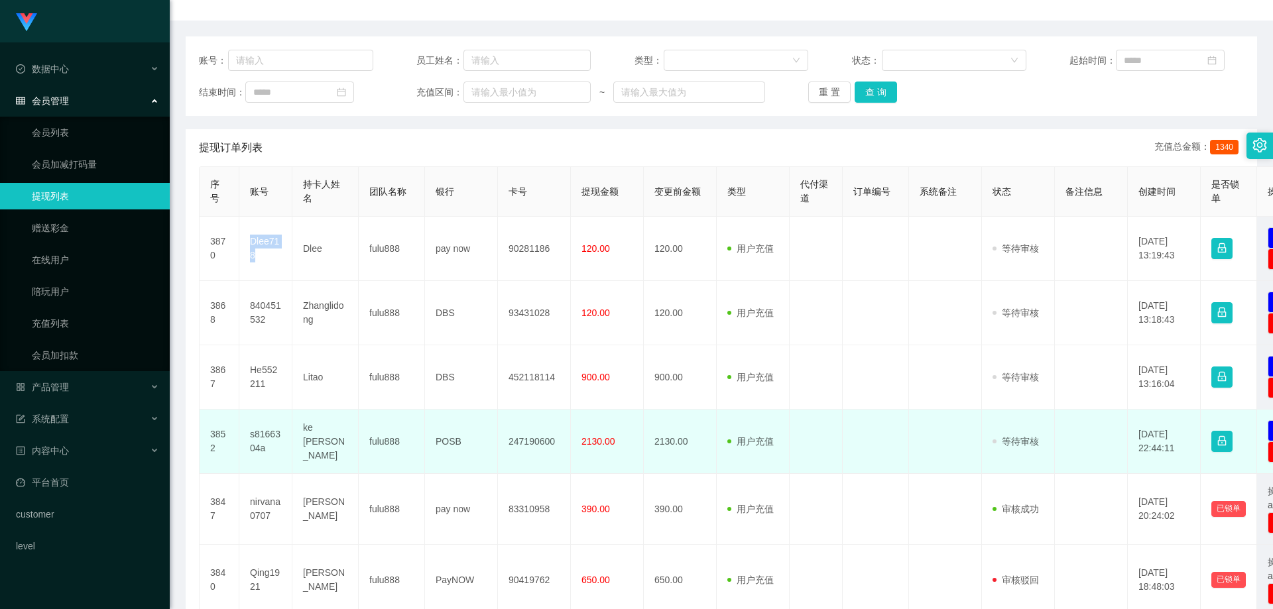
copy td "Dlee718"
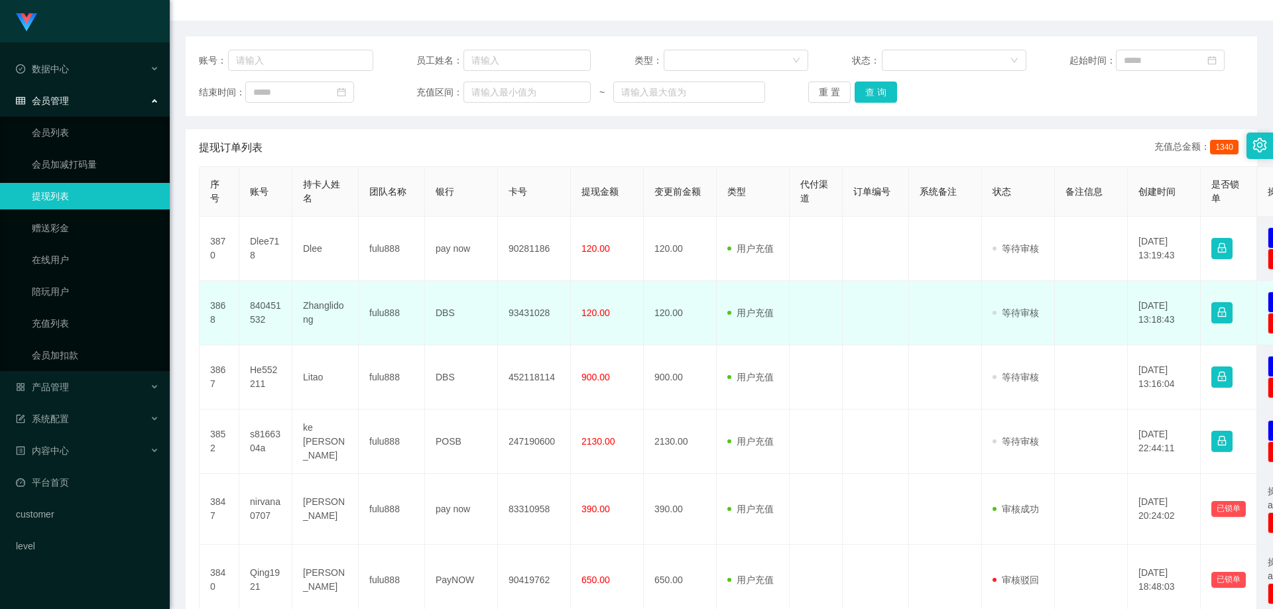
click at [233, 308] on td "3868" at bounding box center [220, 313] width 40 height 64
click at [236, 308] on td "3868" at bounding box center [220, 313] width 40 height 64
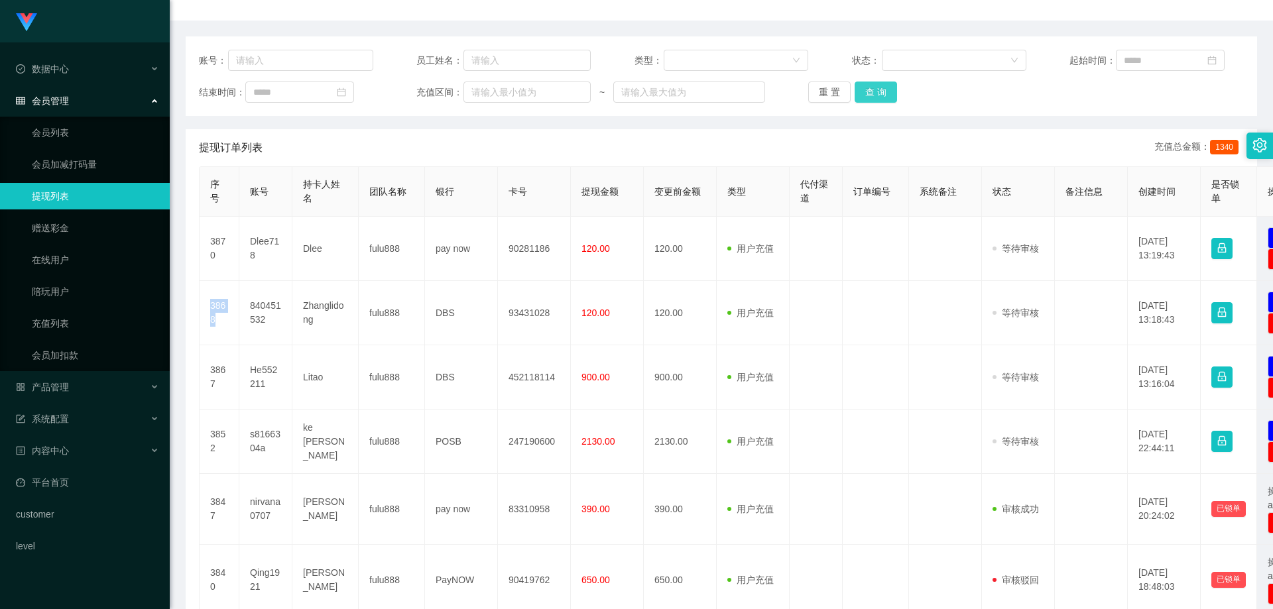
click at [579, 95] on button "查 询" at bounding box center [876, 92] width 42 height 21
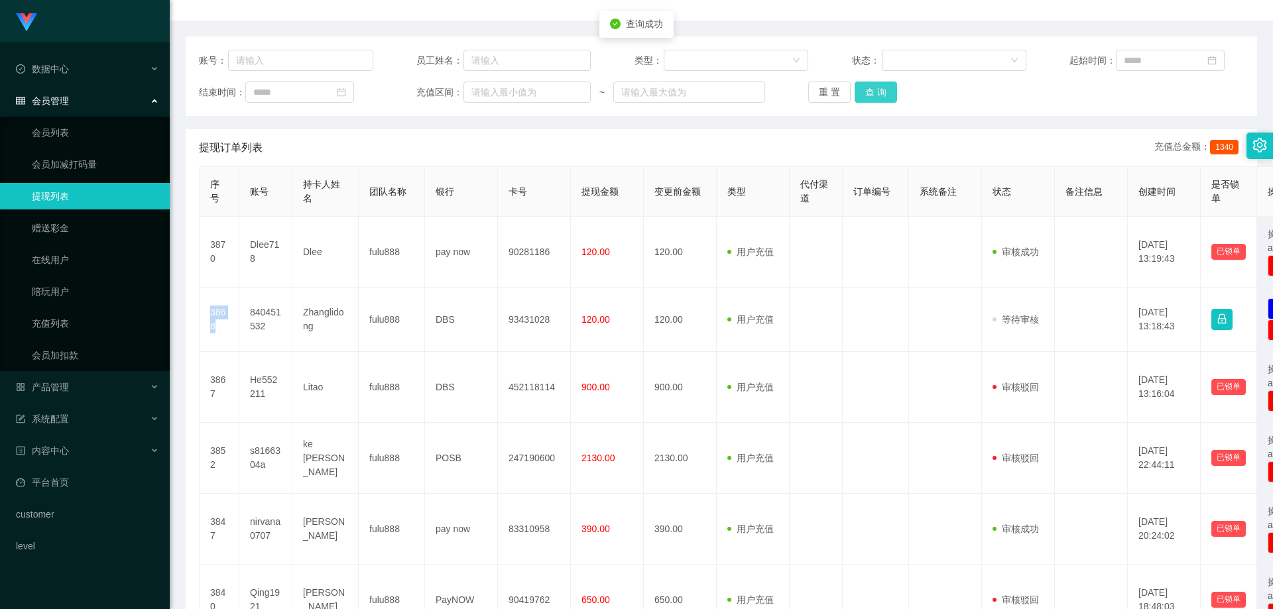
click at [579, 95] on button "查 询" at bounding box center [876, 92] width 42 height 21
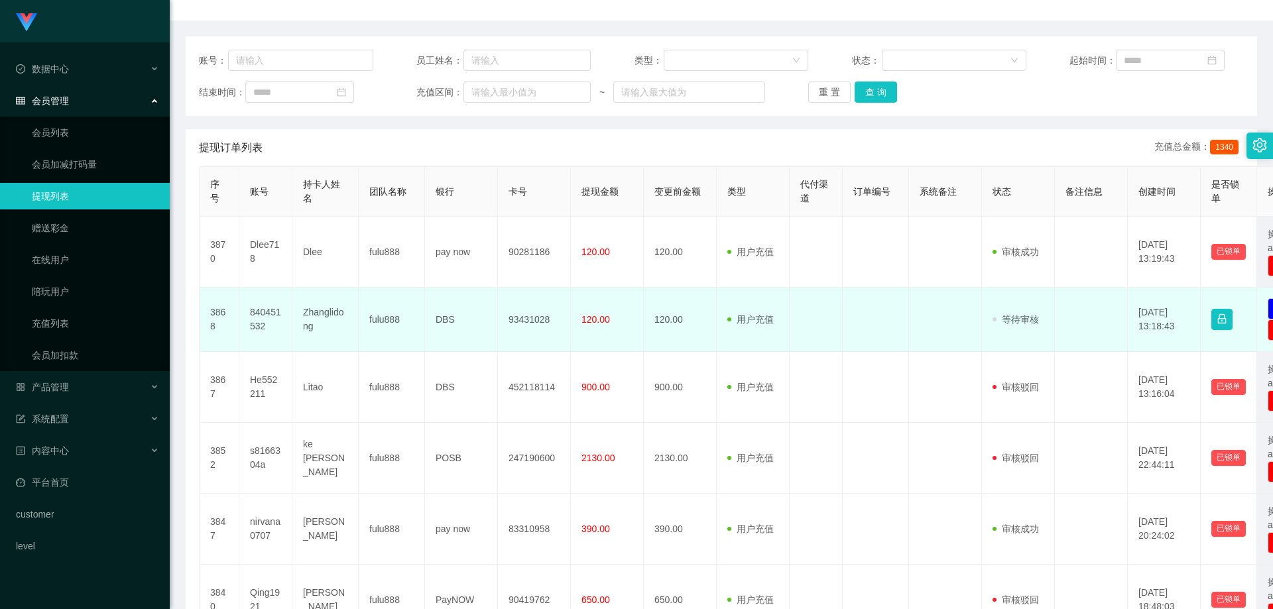
click at [441, 316] on td "DBS" at bounding box center [461, 320] width 73 height 64
drag, startPoint x: 441, startPoint y: 316, endPoint x: 409, endPoint y: 324, distance: 33.6
click at [441, 316] on td "DBS" at bounding box center [461, 320] width 73 height 64
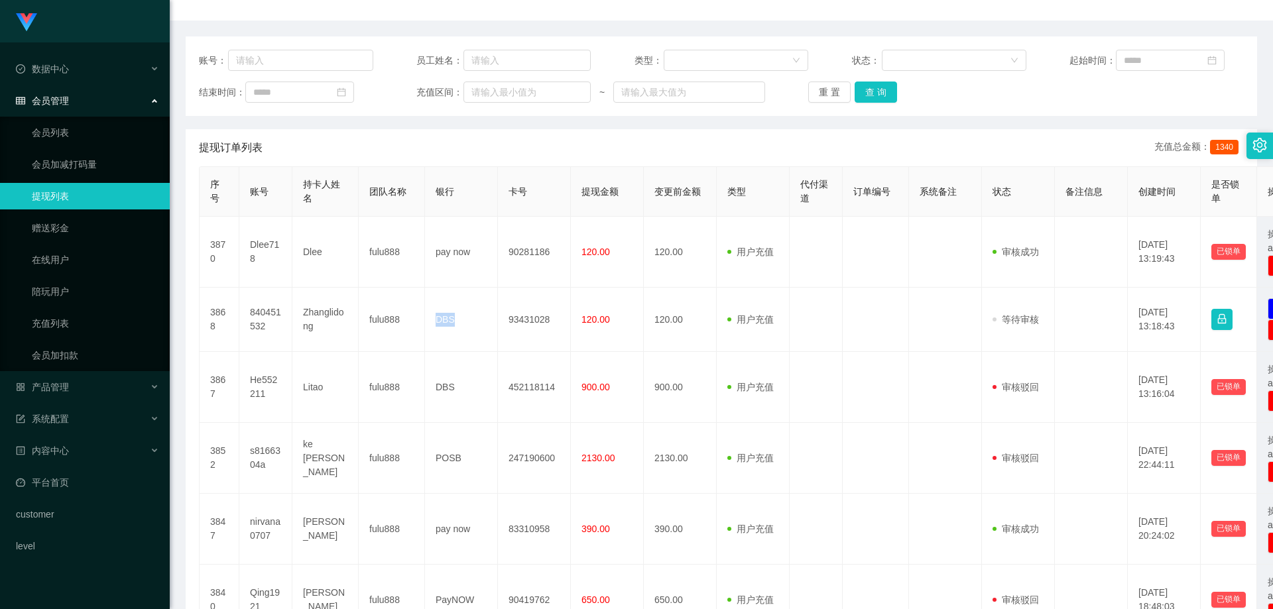
copy td "DBS"
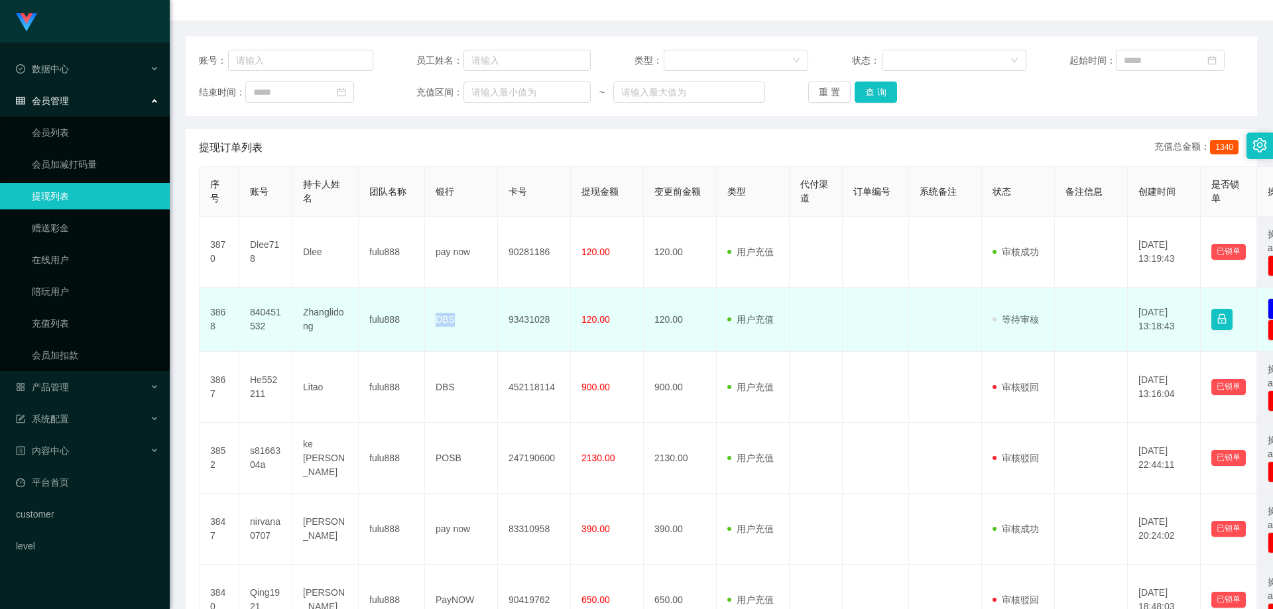
click at [433, 315] on td "DBS" at bounding box center [461, 320] width 73 height 64
click at [440, 319] on td "DBS" at bounding box center [461, 320] width 73 height 64
click at [267, 319] on td "840451532" at bounding box center [265, 320] width 53 height 64
click at [263, 313] on td "840451532" at bounding box center [265, 320] width 53 height 64
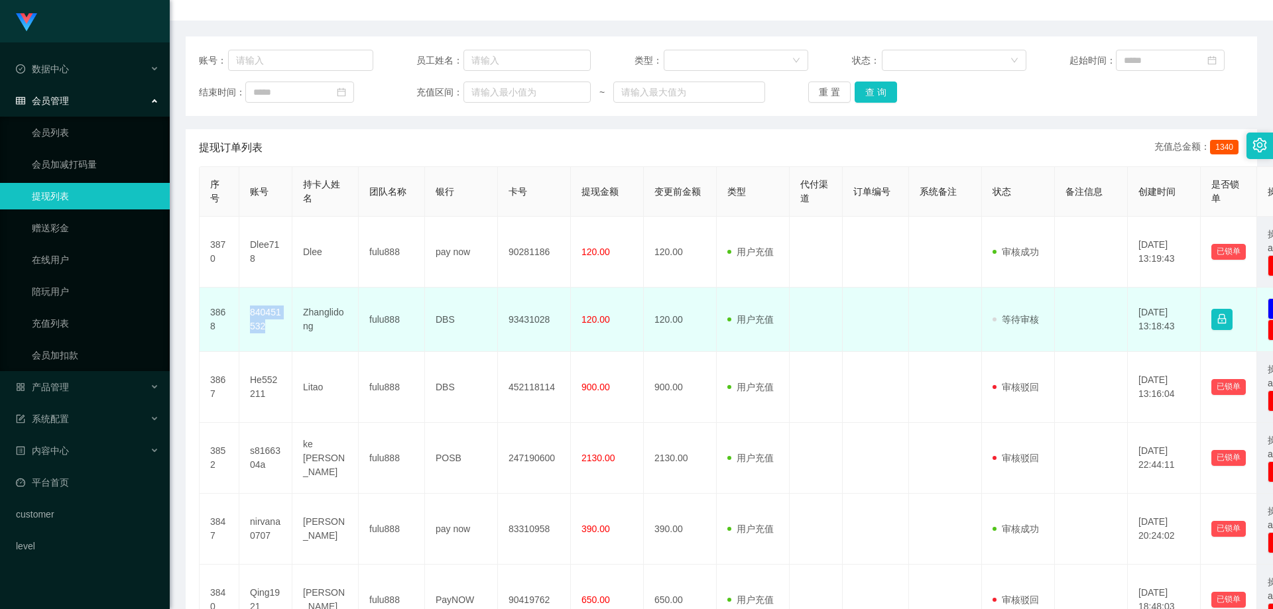
click at [263, 313] on td "840451532" at bounding box center [265, 320] width 53 height 64
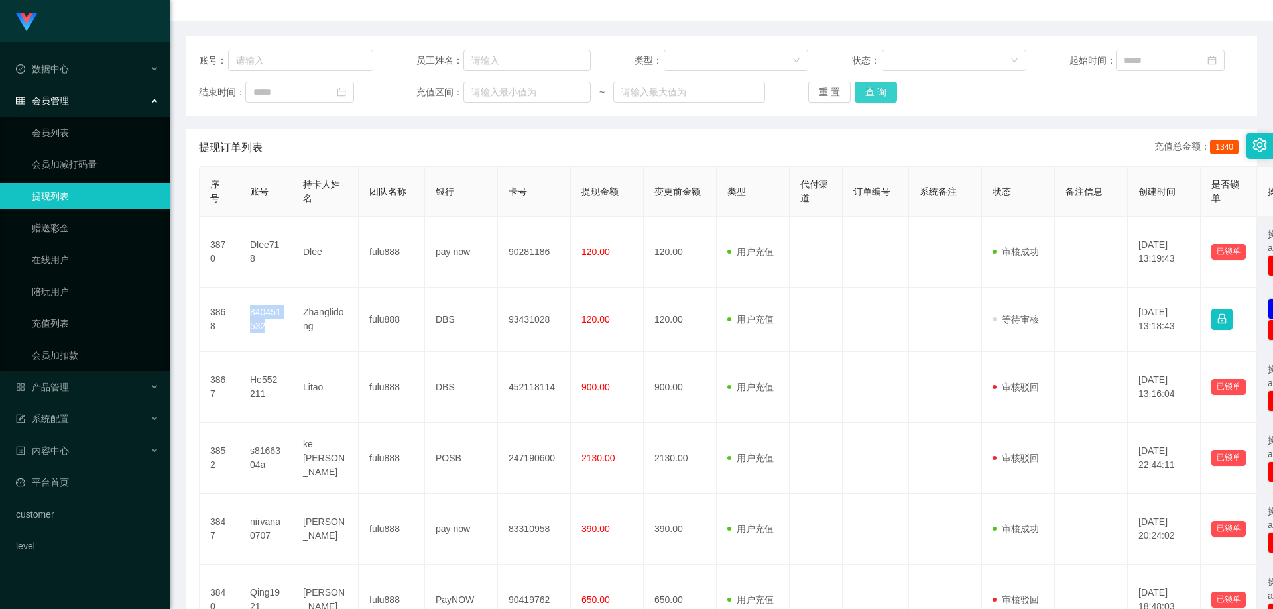
click at [579, 87] on button "查 询" at bounding box center [876, 92] width 42 height 21
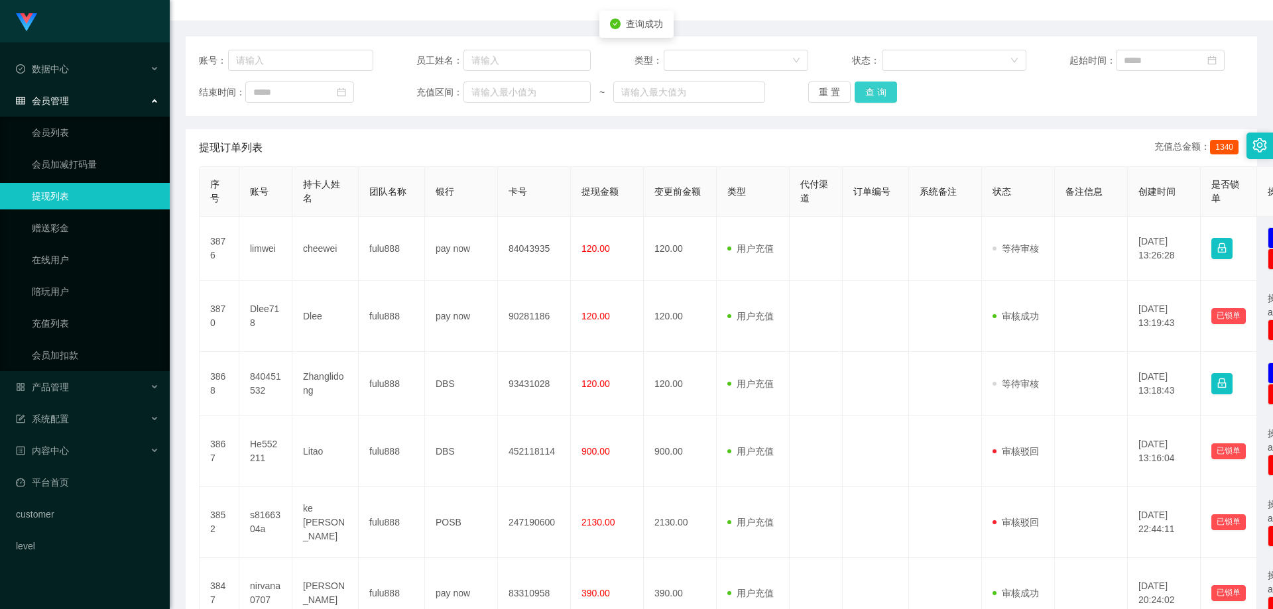
click at [579, 99] on button "查 询" at bounding box center [876, 92] width 42 height 21
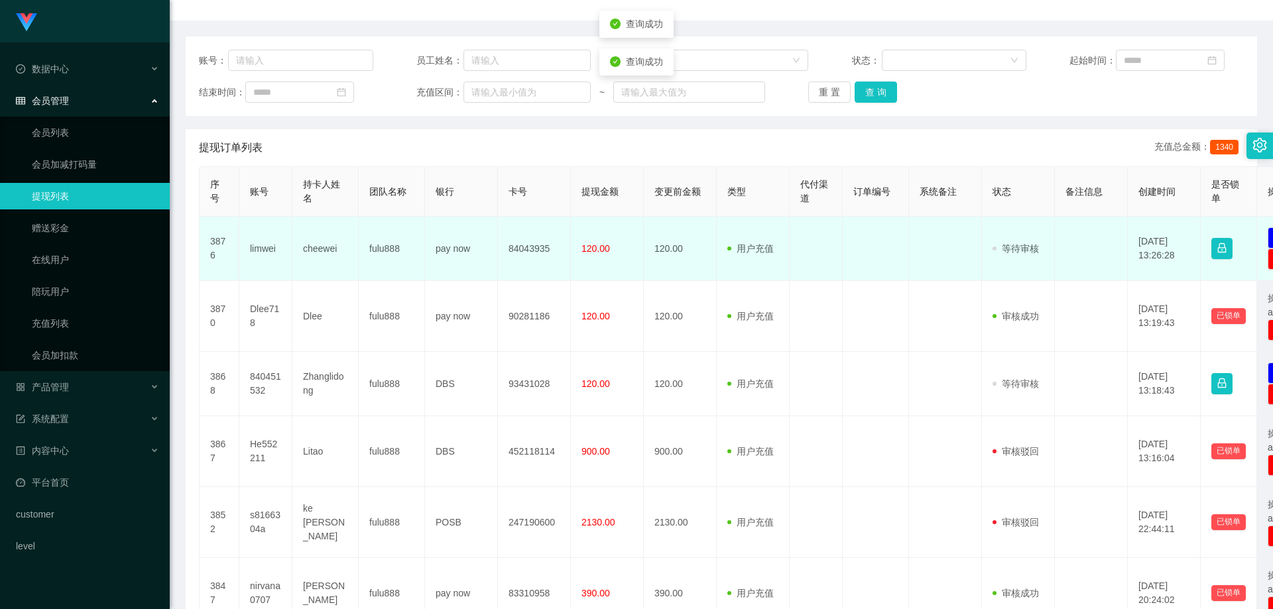
click at [514, 251] on td "84043935" at bounding box center [534, 249] width 73 height 64
click at [270, 246] on td "limwei" at bounding box center [265, 249] width 53 height 64
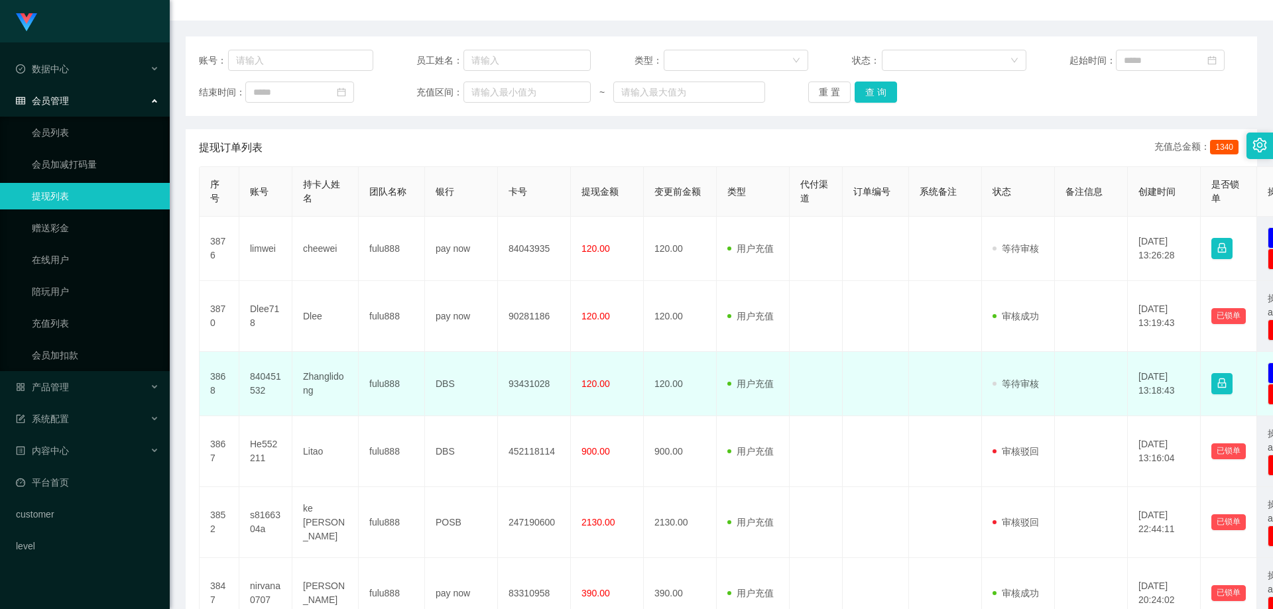
click at [271, 371] on td "840451532" at bounding box center [265, 384] width 53 height 64
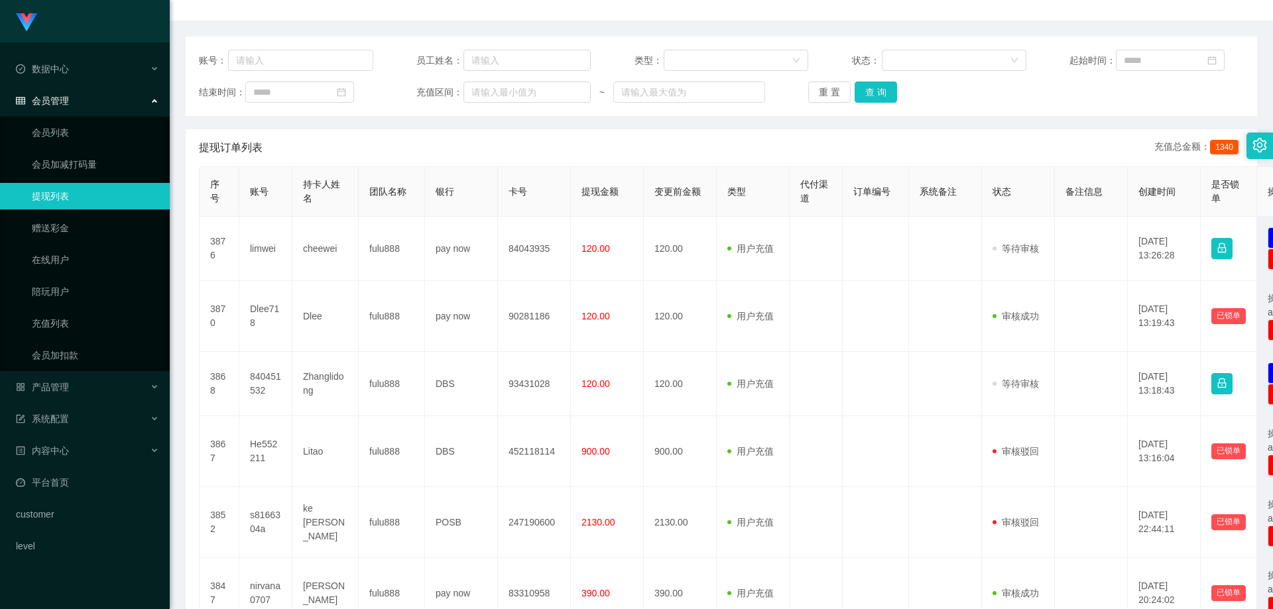
click at [579, 78] on div "账号： 员工姓名： 类型： 状态： 起始时间： 结束时间： 充值区间： ~ 重 置 查 询" at bounding box center [722, 76] width 1072 height 80
click at [579, 91] on button "查 询" at bounding box center [876, 92] width 42 height 21
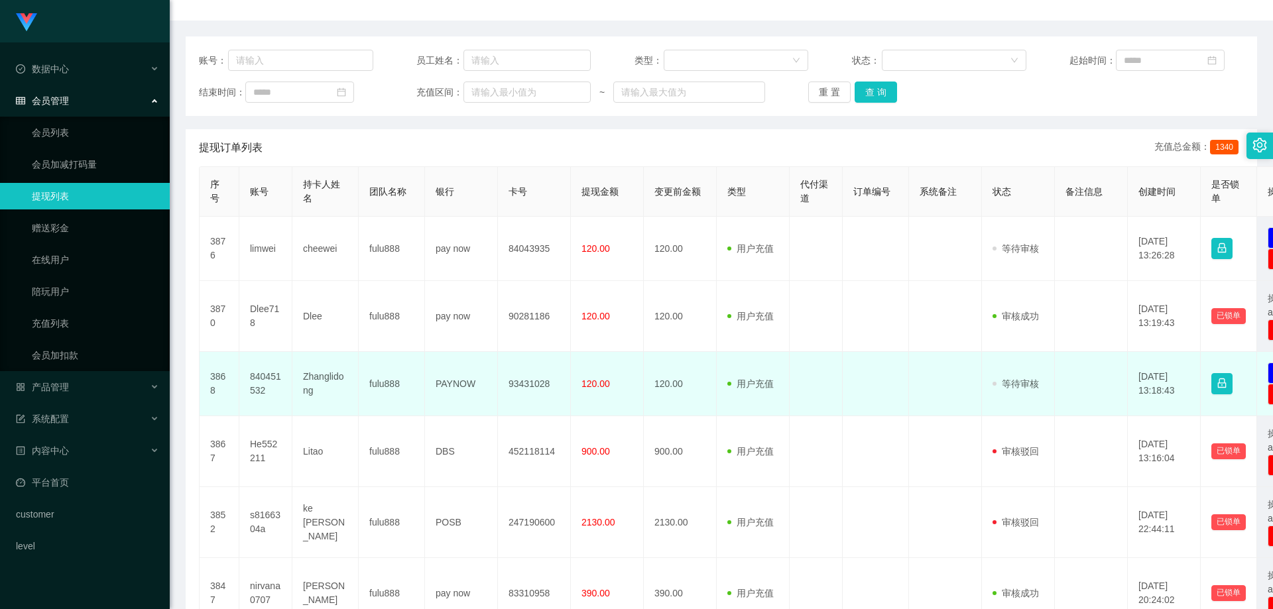
click at [264, 375] on td "840451532" at bounding box center [265, 384] width 53 height 64
click at [521, 383] on td "93431028" at bounding box center [534, 384] width 73 height 64
click at [302, 397] on td "Zhanglidong" at bounding box center [325, 384] width 66 height 64
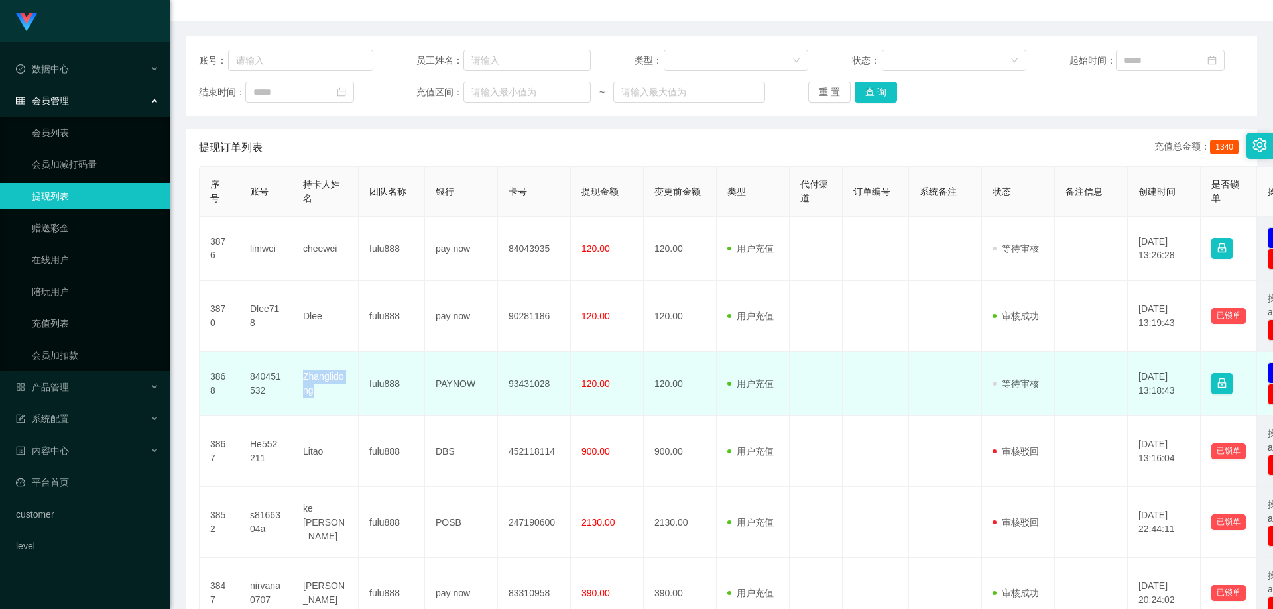
click at [302, 396] on td "Zhanglidong" at bounding box center [325, 384] width 66 height 64
click at [460, 383] on td "PAYNOW" at bounding box center [461, 384] width 73 height 64
click at [534, 382] on td "93431028" at bounding box center [534, 384] width 73 height 64
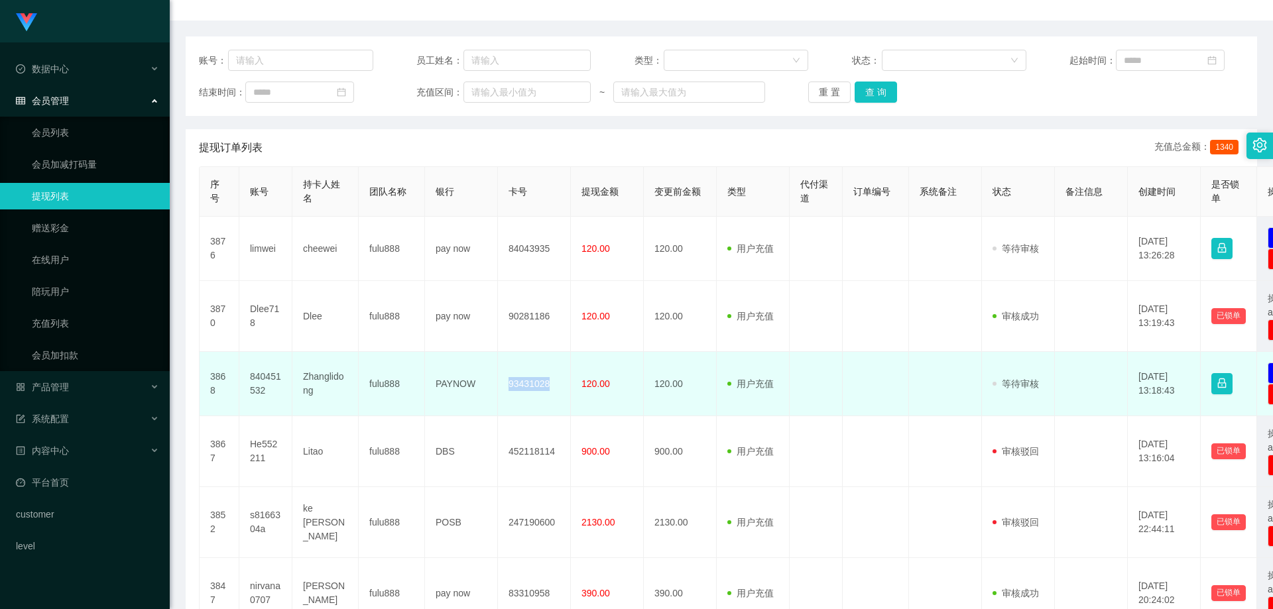
click at [537, 385] on td "93431028" at bounding box center [534, 384] width 73 height 64
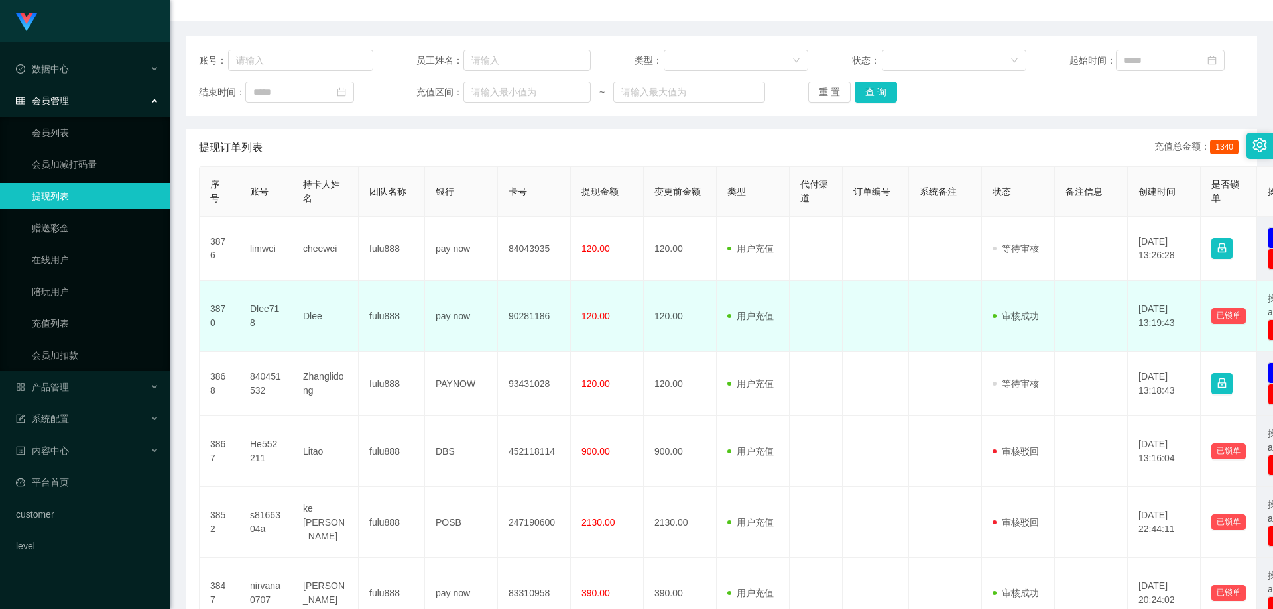
click at [263, 311] on td "Dlee718" at bounding box center [265, 316] width 53 height 71
click at [310, 320] on td "Dlee" at bounding box center [325, 316] width 66 height 71
click at [537, 318] on td "90281186" at bounding box center [534, 316] width 73 height 71
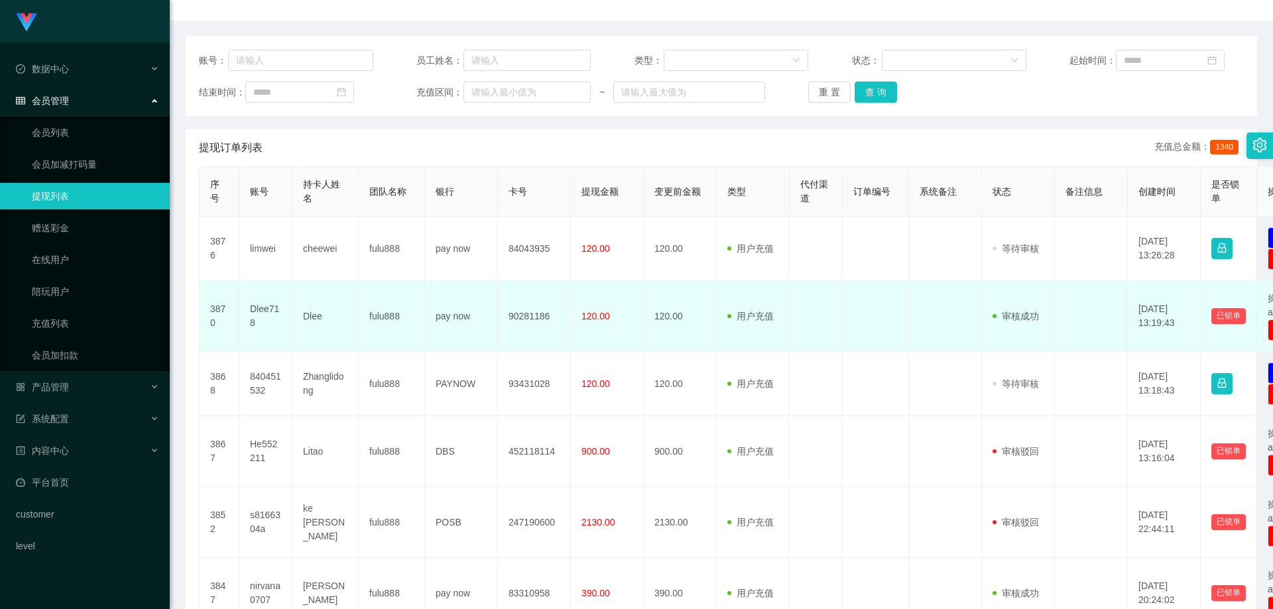
click at [338, 343] on td "Dlee" at bounding box center [325, 316] width 66 height 71
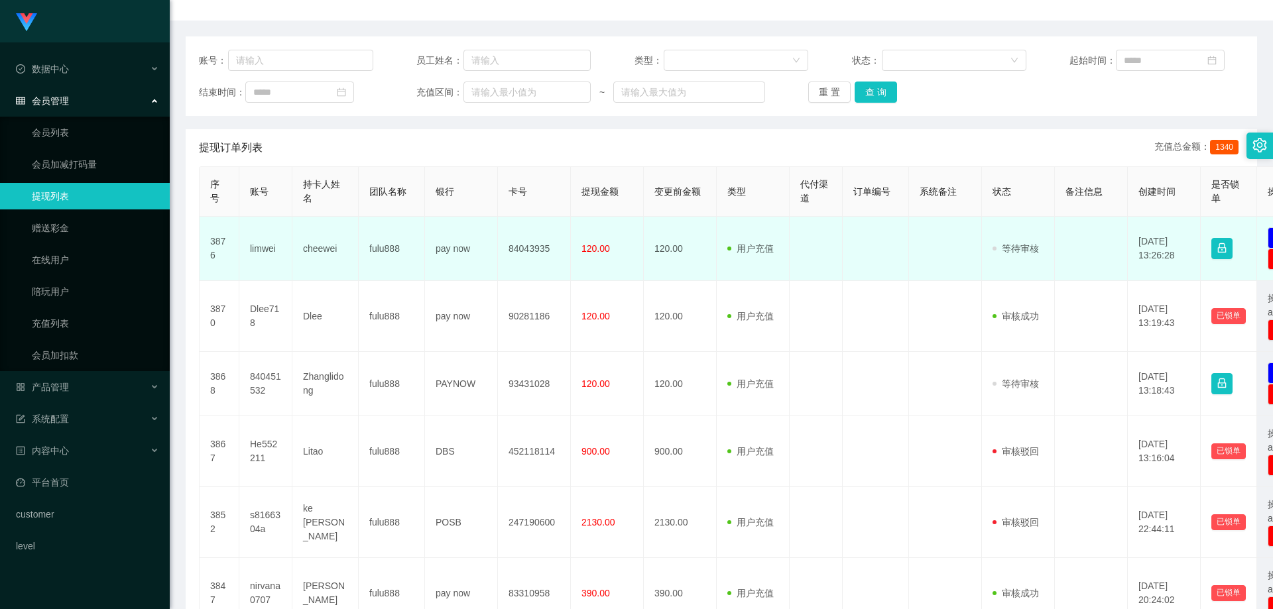
click at [317, 243] on td "cheewei" at bounding box center [325, 249] width 66 height 64
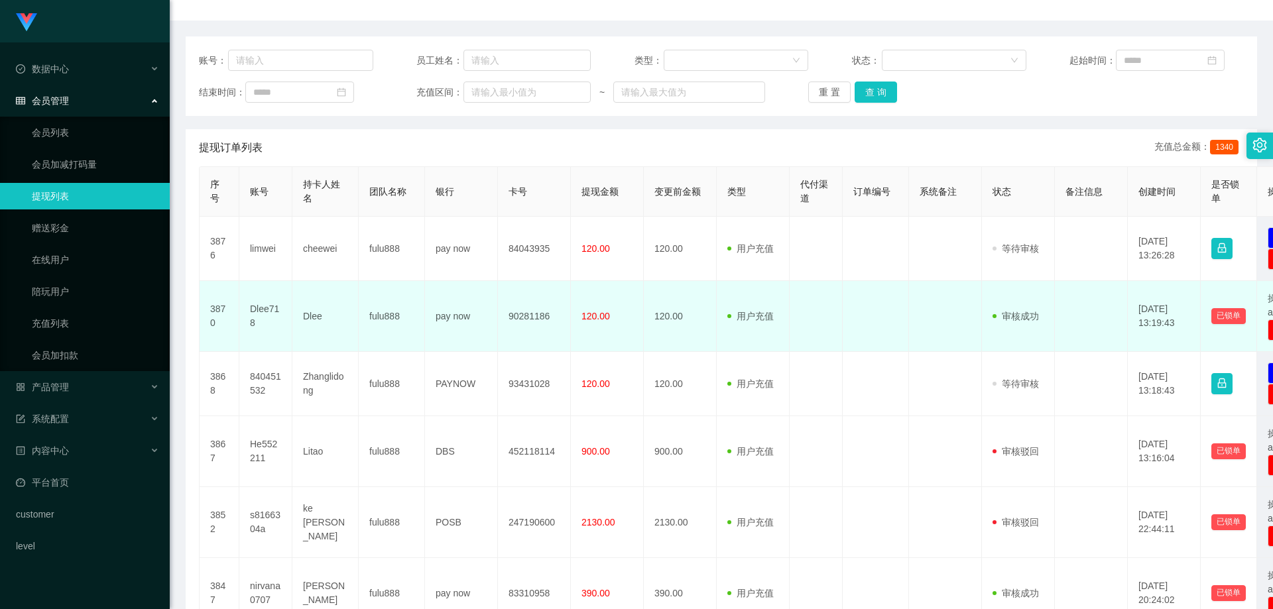
drag, startPoint x: 351, startPoint y: 328, endPoint x: 496, endPoint y: 300, distance: 147.4
click at [354, 328] on td "Dlee" at bounding box center [325, 316] width 66 height 71
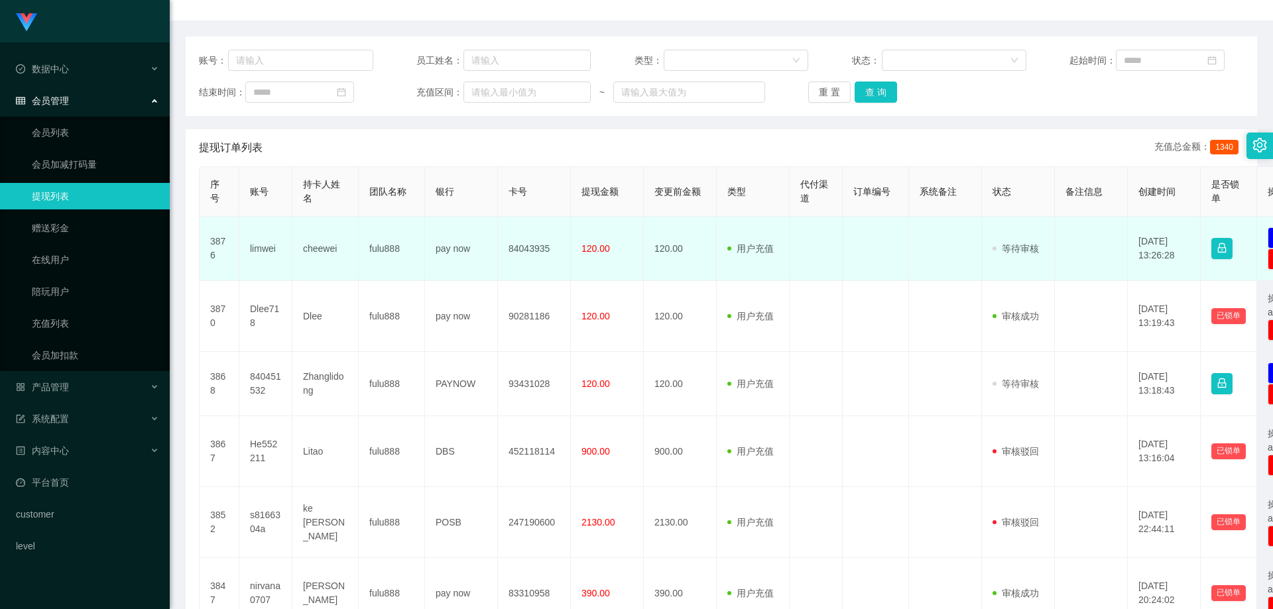
click at [579, 247] on span "120.00" at bounding box center [596, 248] width 29 height 11
click at [519, 237] on td "84043935" at bounding box center [534, 249] width 73 height 64
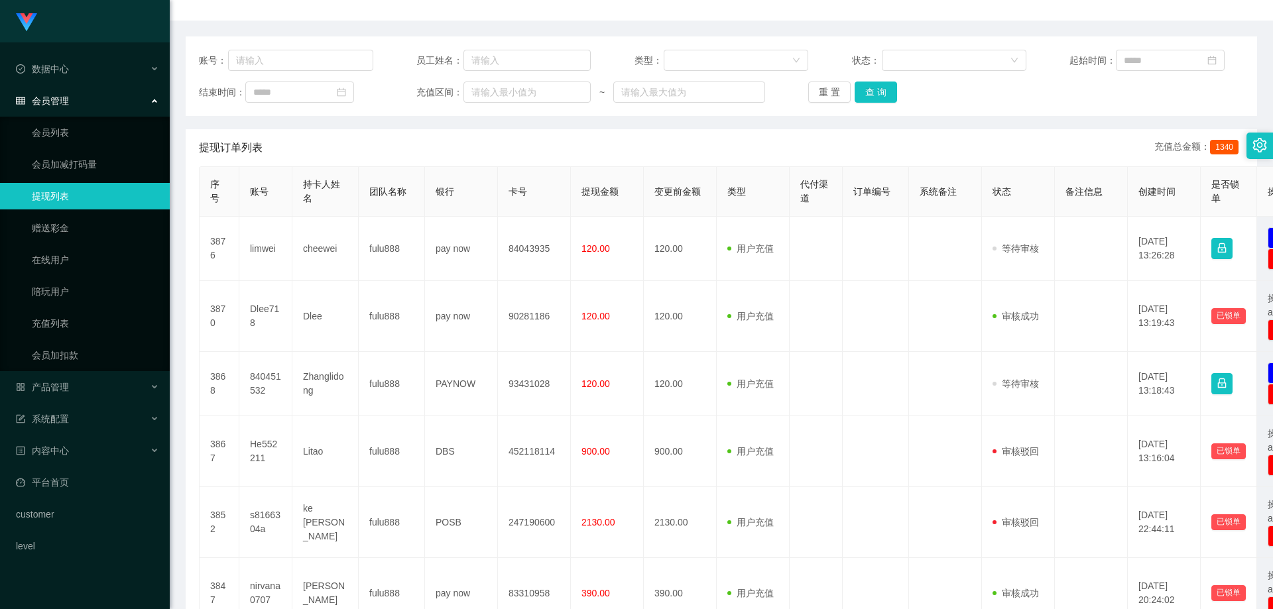
drag, startPoint x: 785, startPoint y: 182, endPoint x: 920, endPoint y: 162, distance: 136.8
click at [579, 182] on th "类型" at bounding box center [753, 192] width 73 height 50
click at [579, 91] on button "查 询" at bounding box center [876, 92] width 42 height 21
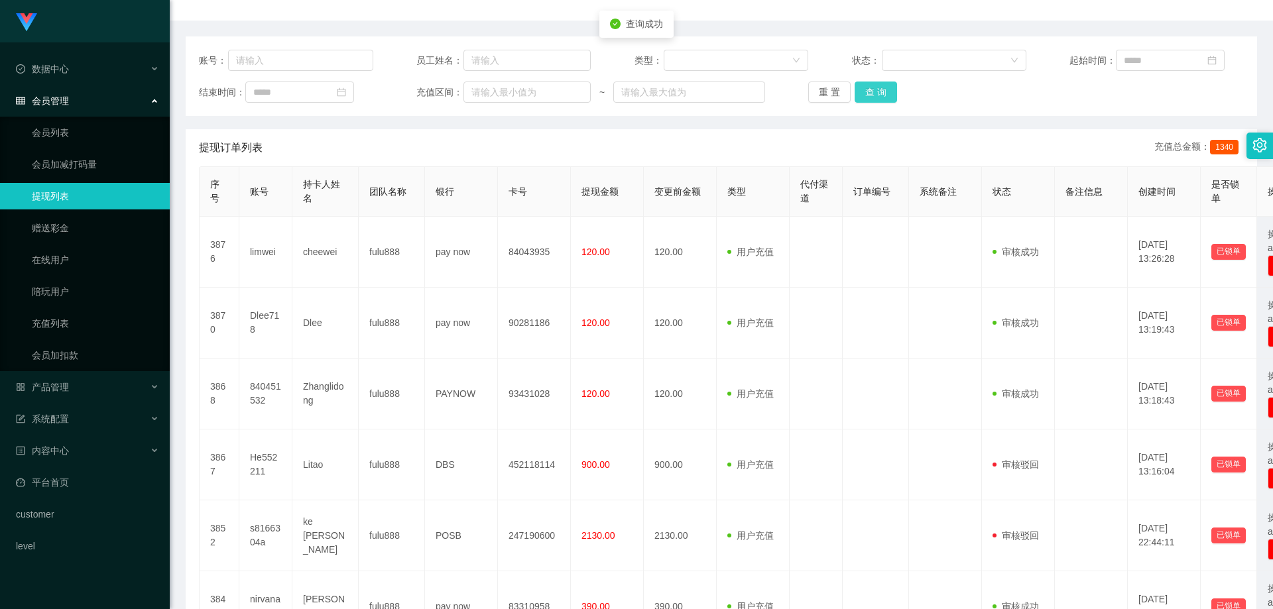
click at [579, 94] on button "查 询" at bounding box center [876, 92] width 42 height 21
click at [99, 72] on div "数据中心" at bounding box center [85, 69] width 170 height 27
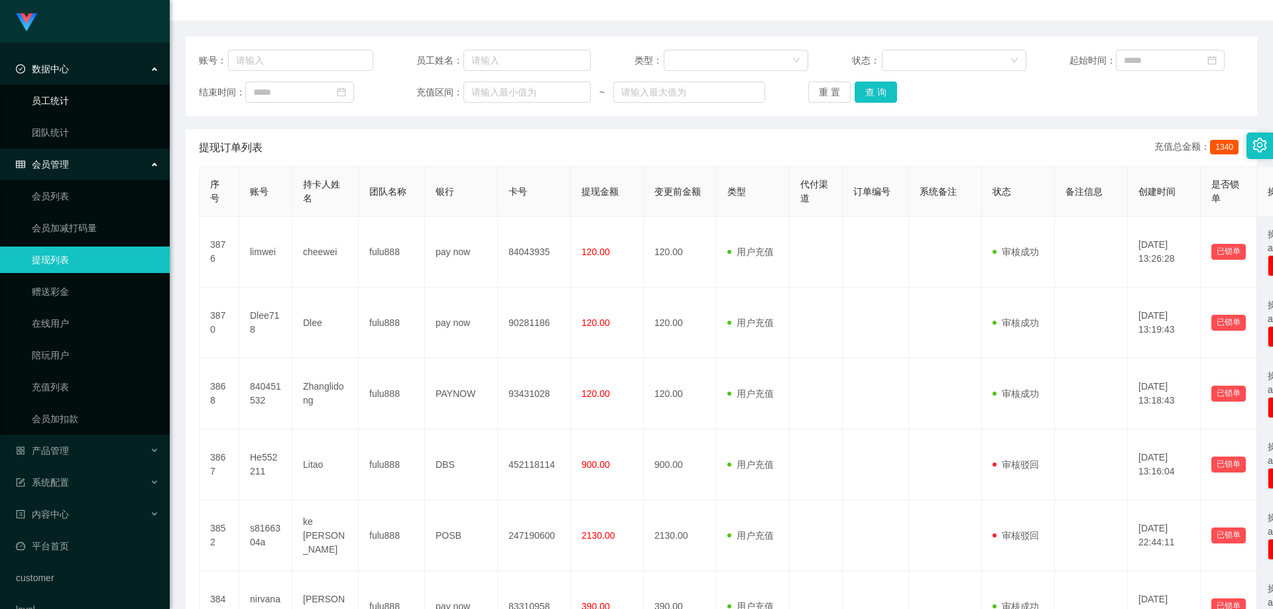
click at [74, 99] on link "员工统计" at bounding box center [95, 101] width 127 height 27
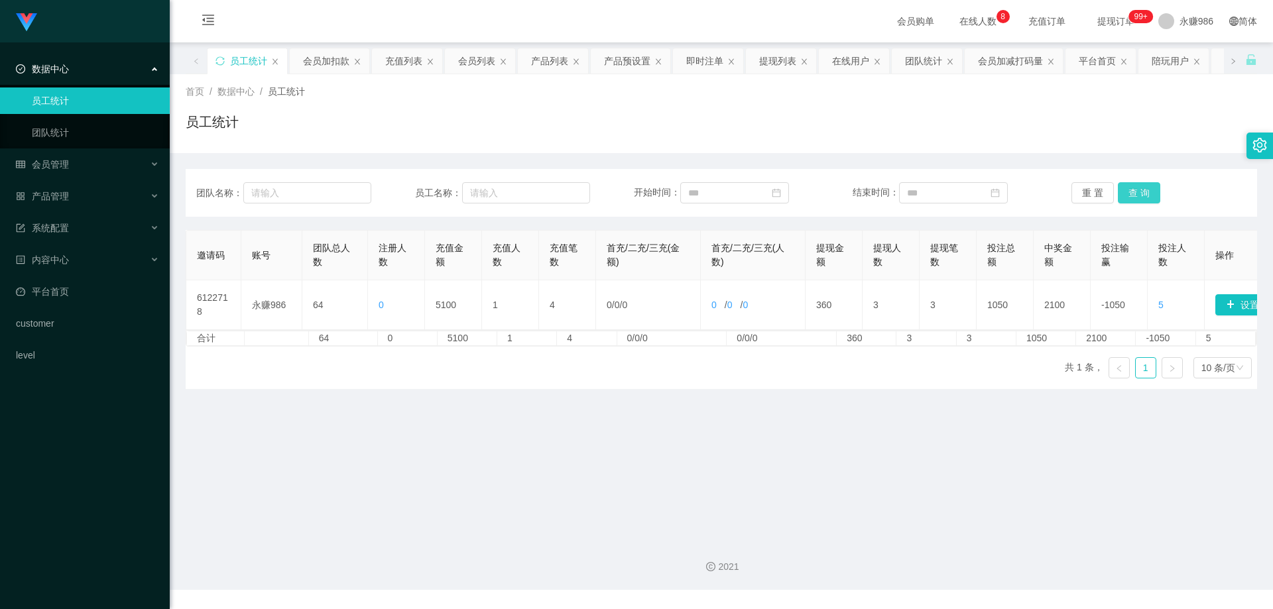
click at [579, 192] on button "查 询" at bounding box center [1139, 192] width 42 height 21
click at [579, 21] on span "永赚986" at bounding box center [1197, 21] width 34 height 42
click at [87, 131] on link "团队统计" at bounding box center [95, 132] width 127 height 27
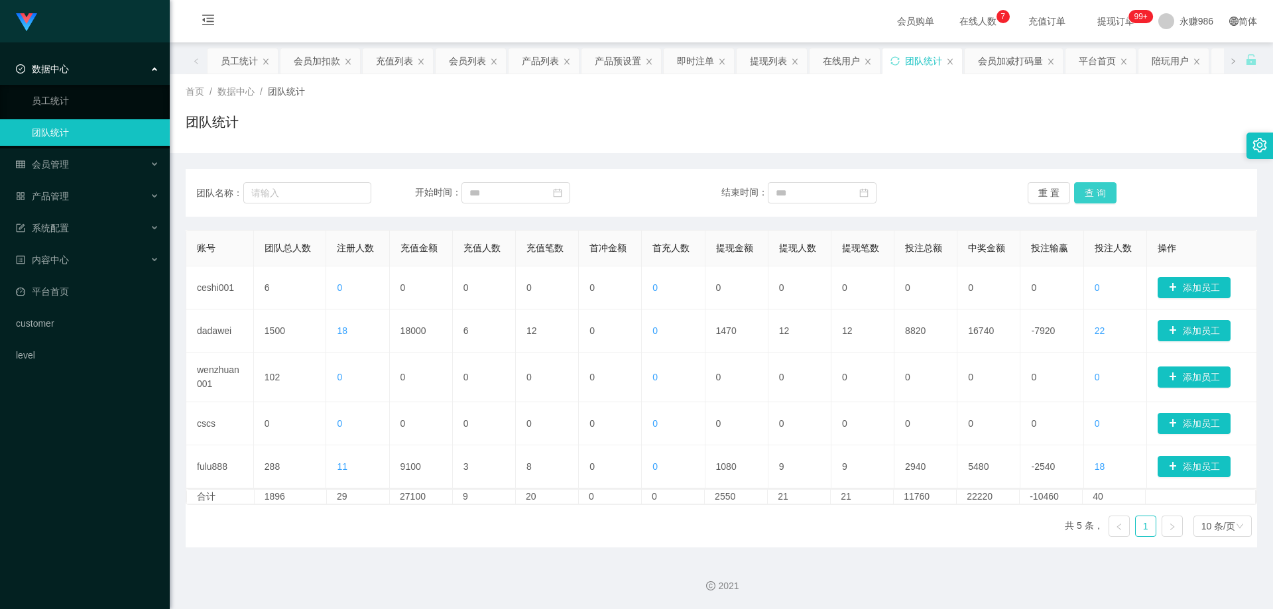
click at [579, 196] on button "查 询" at bounding box center [1095, 192] width 42 height 21
